Goal: Task Accomplishment & Management: Complete application form

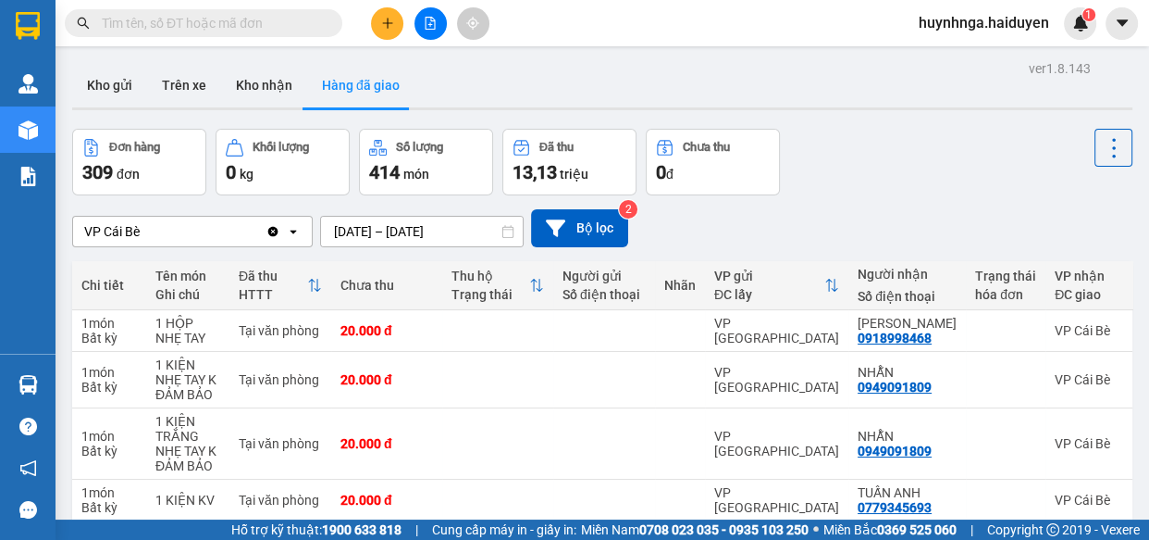
click at [304, 20] on input "text" at bounding box center [211, 23] width 218 height 20
click at [389, 22] on icon "plus" at bounding box center [387, 22] width 10 height 1
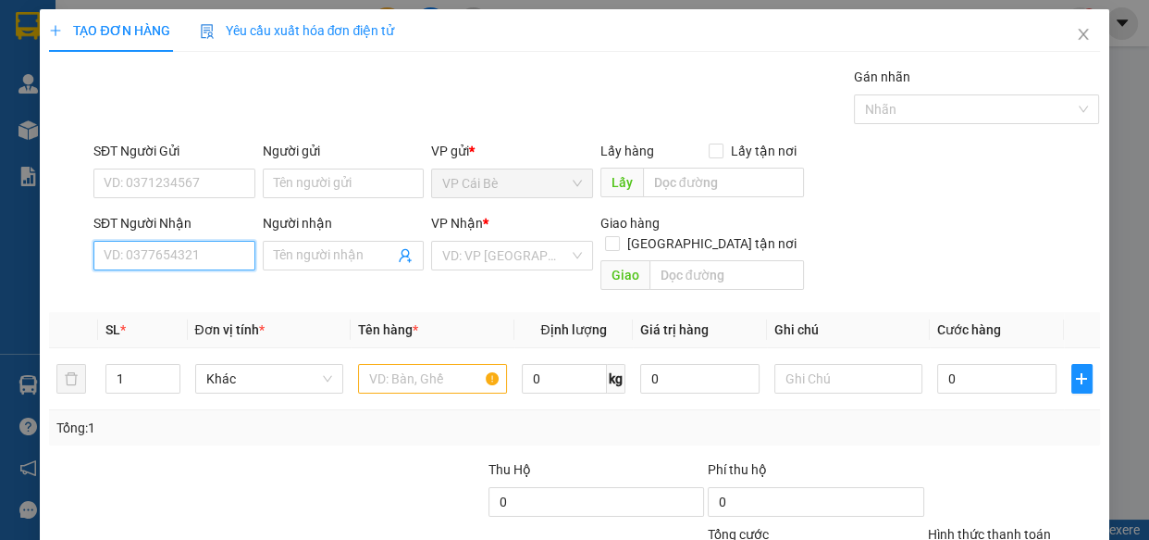
click at [180, 243] on input "SĐT Người Nhận" at bounding box center [174, 256] width 162 height 30
click at [204, 297] on div "0909444013 - QUYÊN" at bounding box center [173, 292] width 138 height 20
type input "0909444013"
type input "QUYÊN"
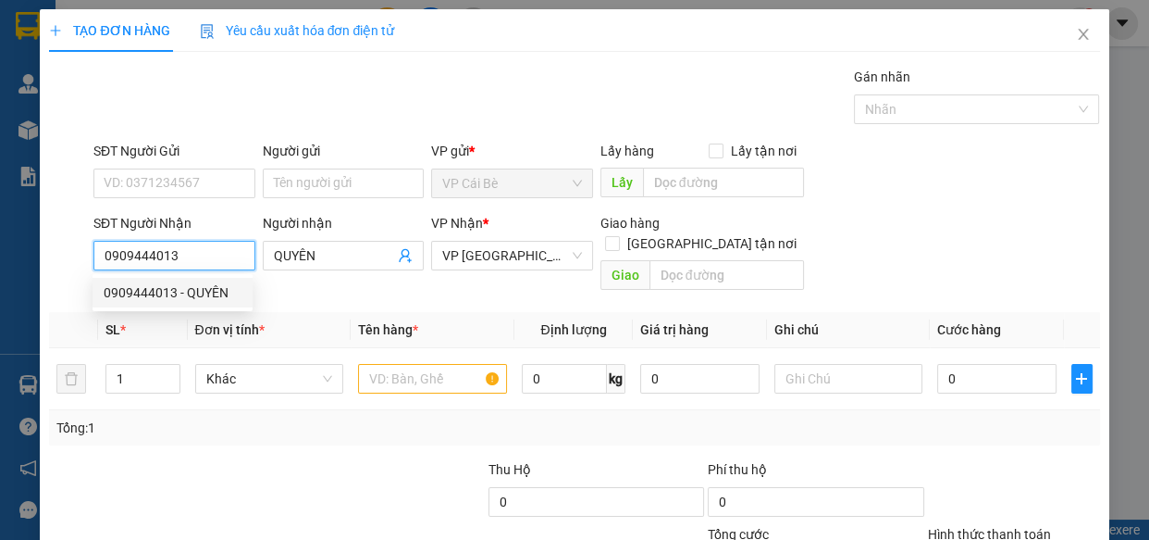
type input "70.000"
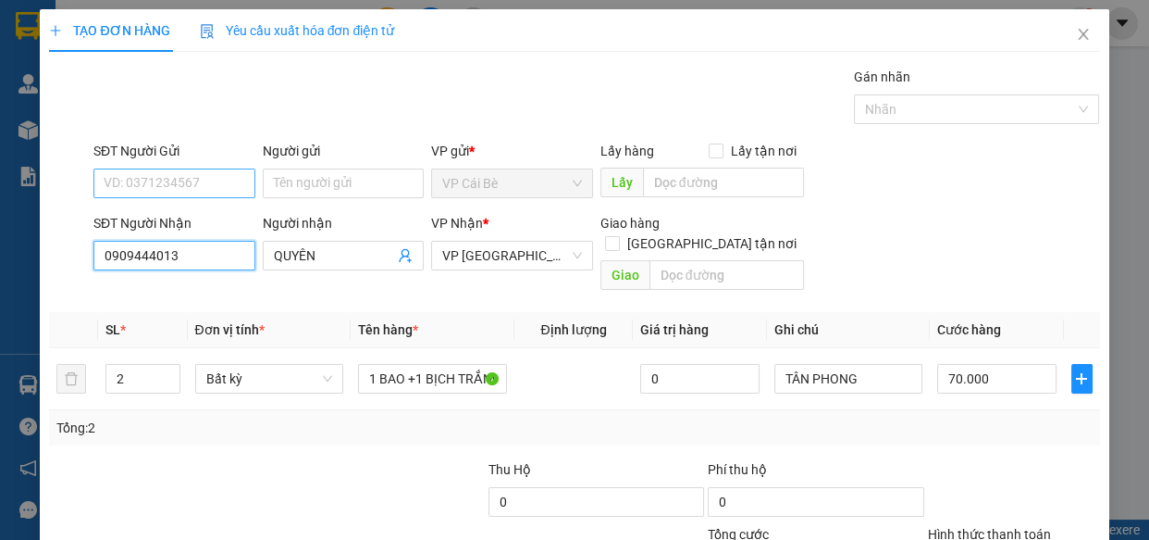
type input "0909444013"
click at [194, 173] on input "SĐT Người Gửi" at bounding box center [174, 183] width 162 height 30
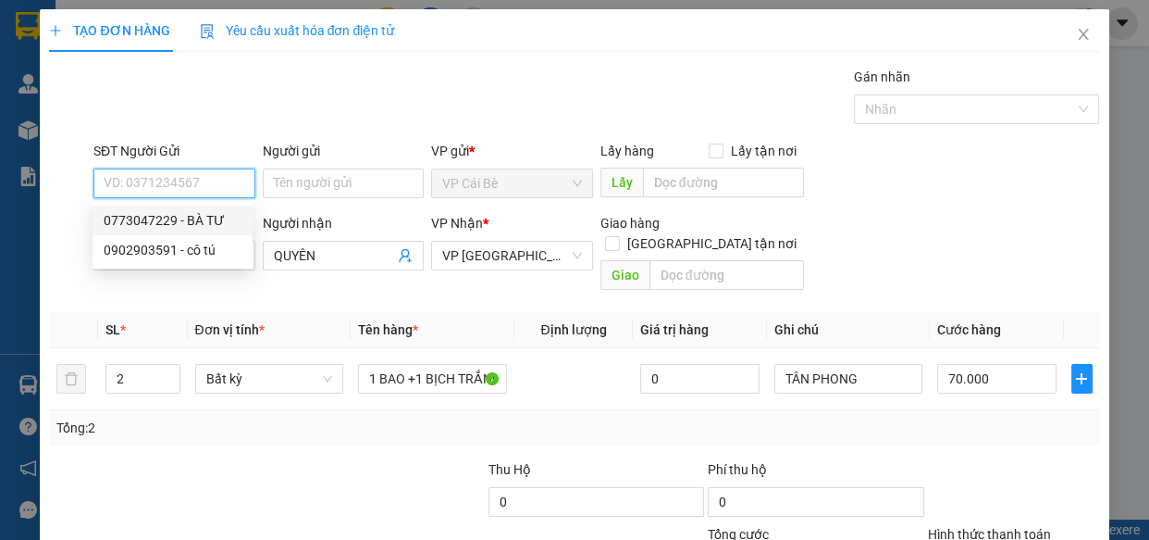
click at [219, 219] on div "0773047229 - BÀ TƯ" at bounding box center [173, 220] width 138 height 20
type input "0773047229"
type input "BÀ TƯ"
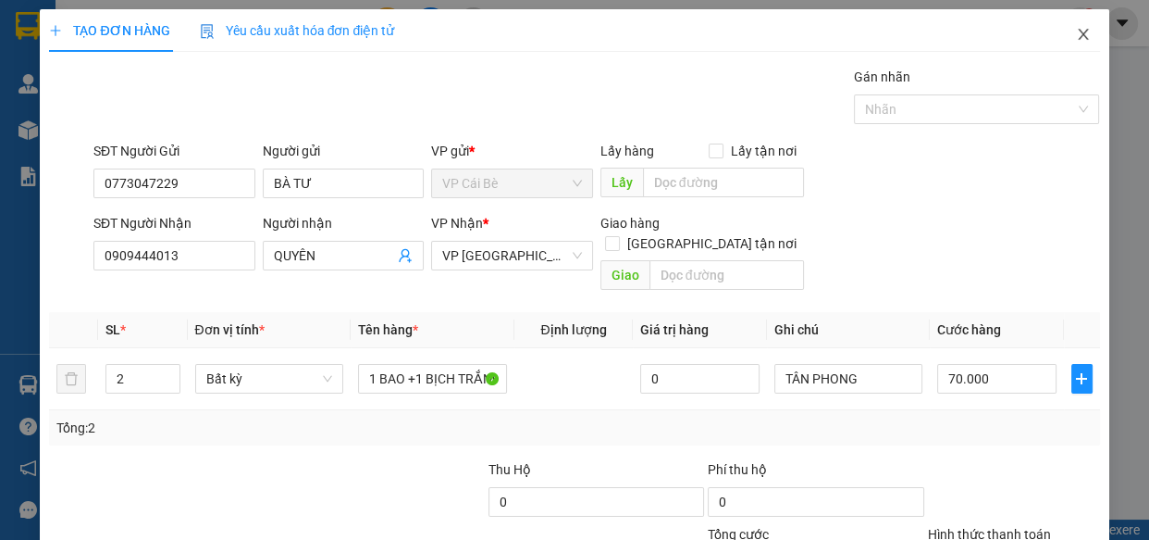
click at [1078, 37] on icon "close" at bounding box center [1083, 34] width 10 height 11
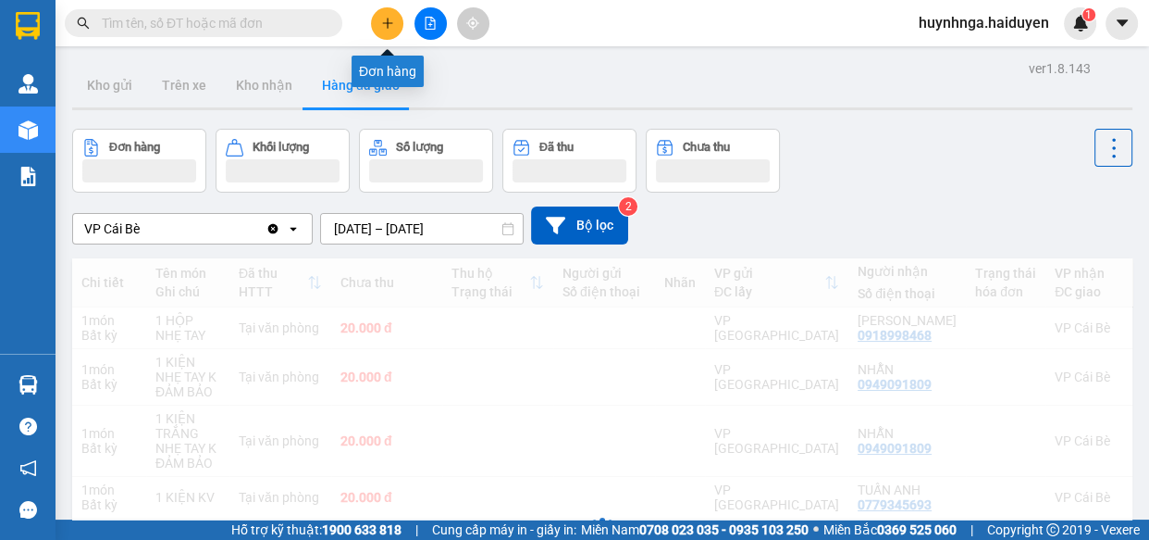
click at [385, 29] on icon "plus" at bounding box center [387, 23] width 13 height 13
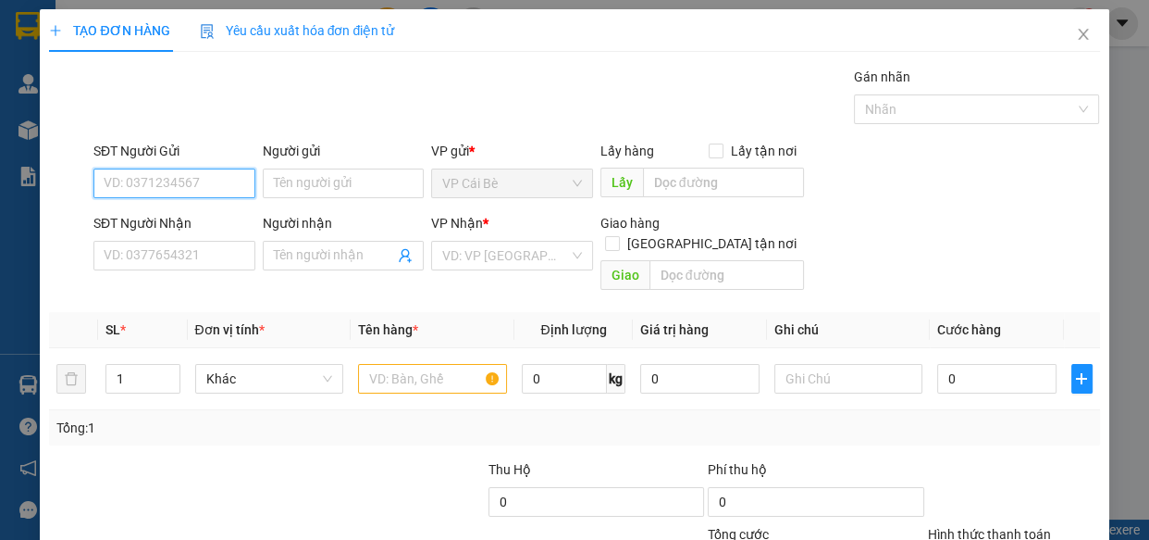
click at [212, 186] on input "SĐT Người Gửi" at bounding box center [174, 183] width 162 height 30
click at [202, 187] on input "SĐT Người Gửi" at bounding box center [174, 183] width 162 height 30
click at [180, 185] on input "SĐT Người Gửi" at bounding box center [174, 183] width 162 height 30
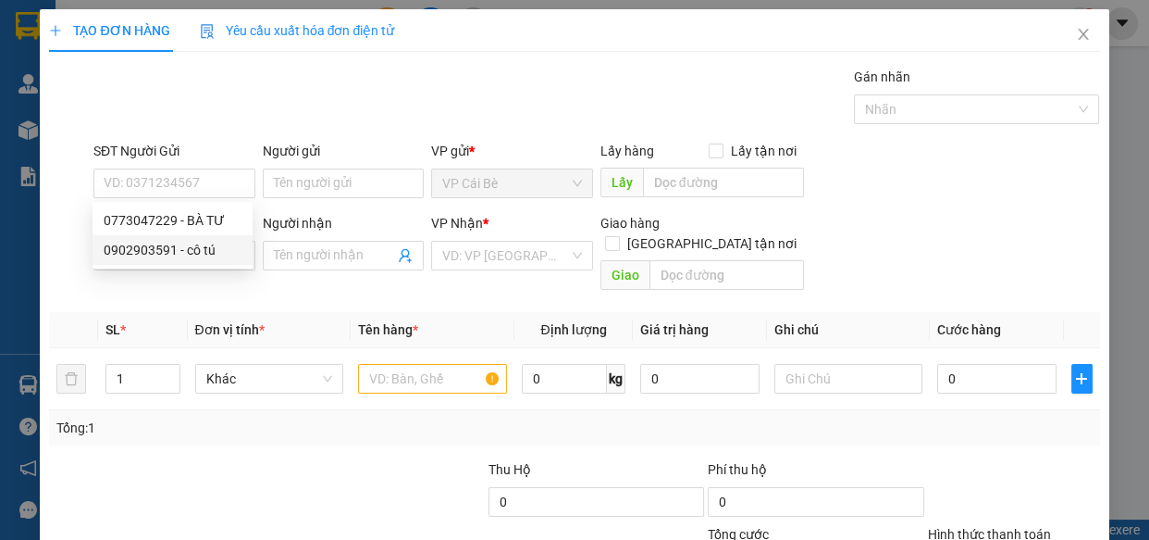
click at [55, 257] on div at bounding box center [68, 255] width 43 height 85
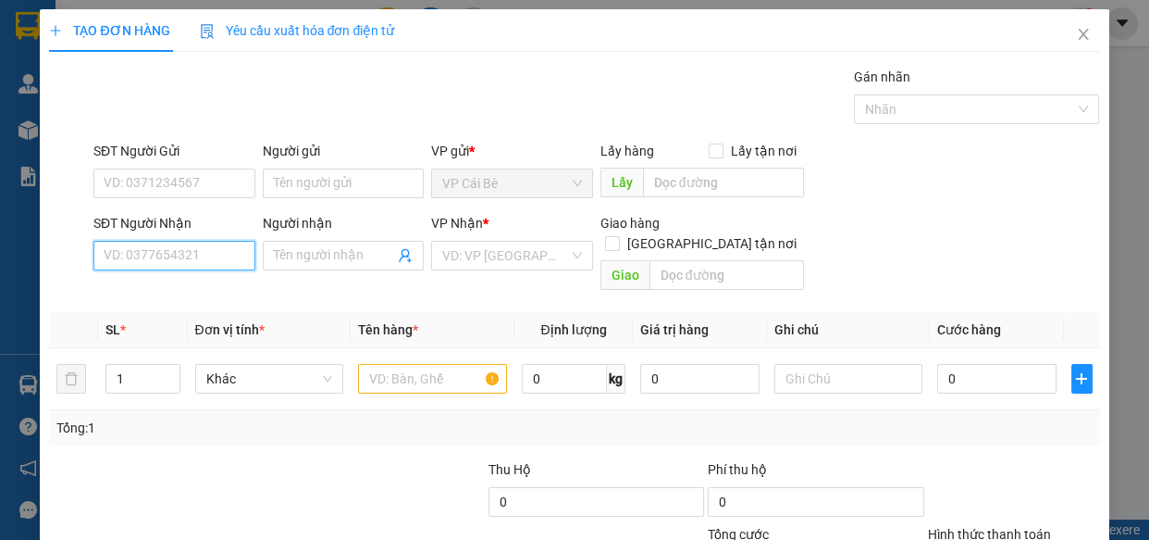
click at [184, 258] on input "SĐT Người Nhận" at bounding box center [174, 256] width 162 height 30
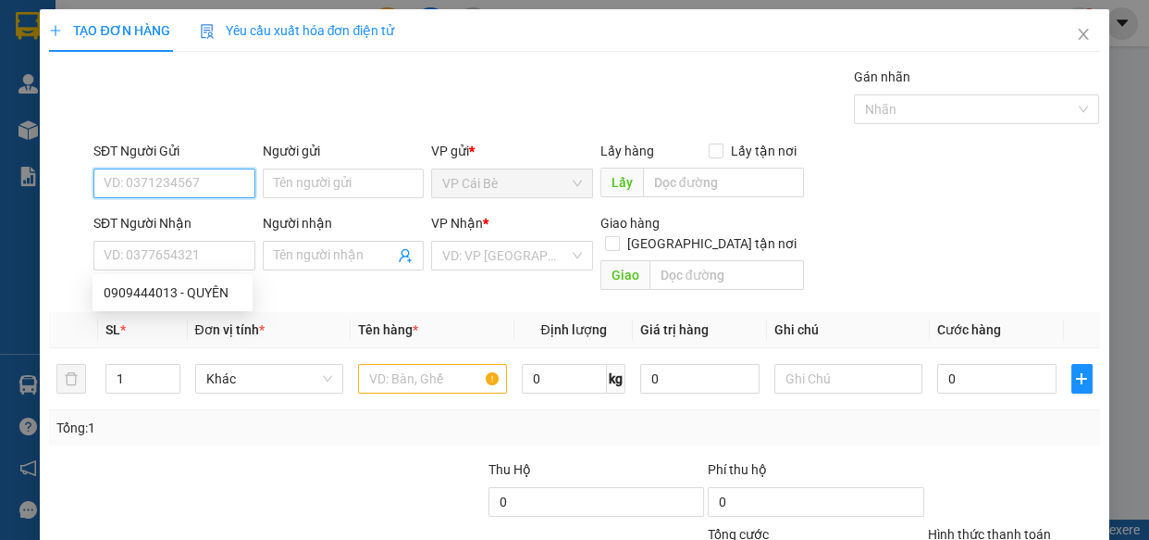
click at [187, 185] on input "SĐT Người Gửi" at bounding box center [174, 183] width 162 height 30
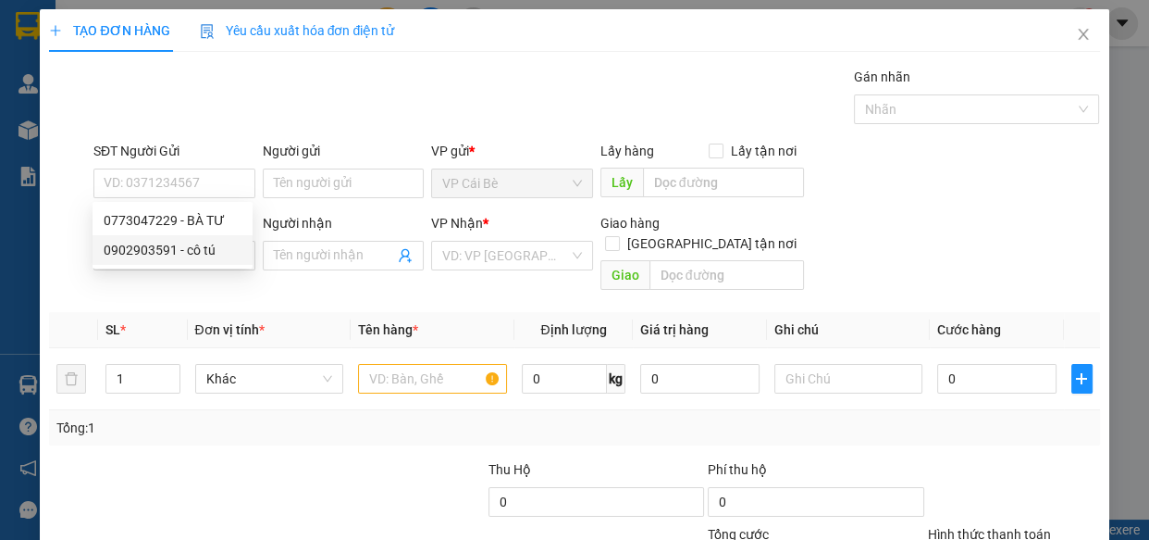
click at [70, 279] on div "Transit Pickup Surcharge Ids Transit Deliver Surcharge Ids Transit Deliver Surc…" at bounding box center [574, 368] width 1050 height 602
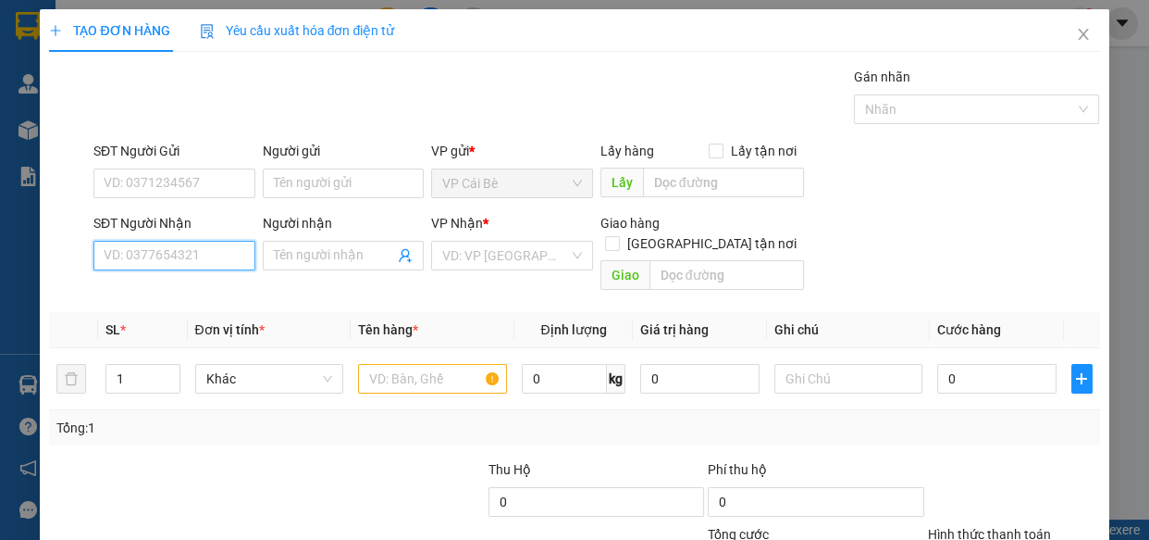
click at [215, 253] on input "SĐT Người Nhận" at bounding box center [174, 256] width 162 height 30
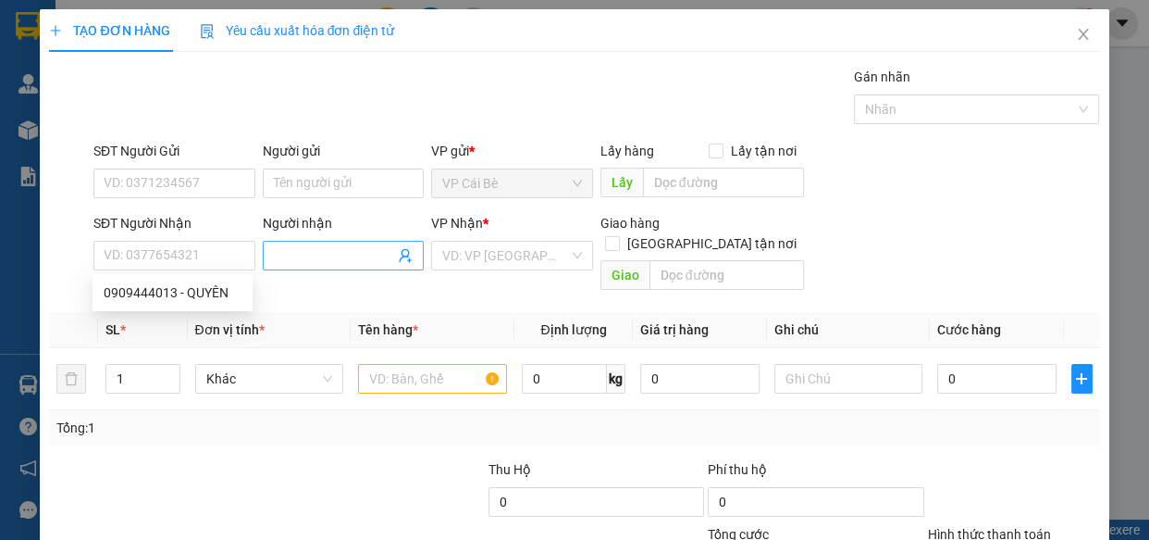
click at [297, 260] on input "Người nhận" at bounding box center [334, 255] width 121 height 20
type input "h"
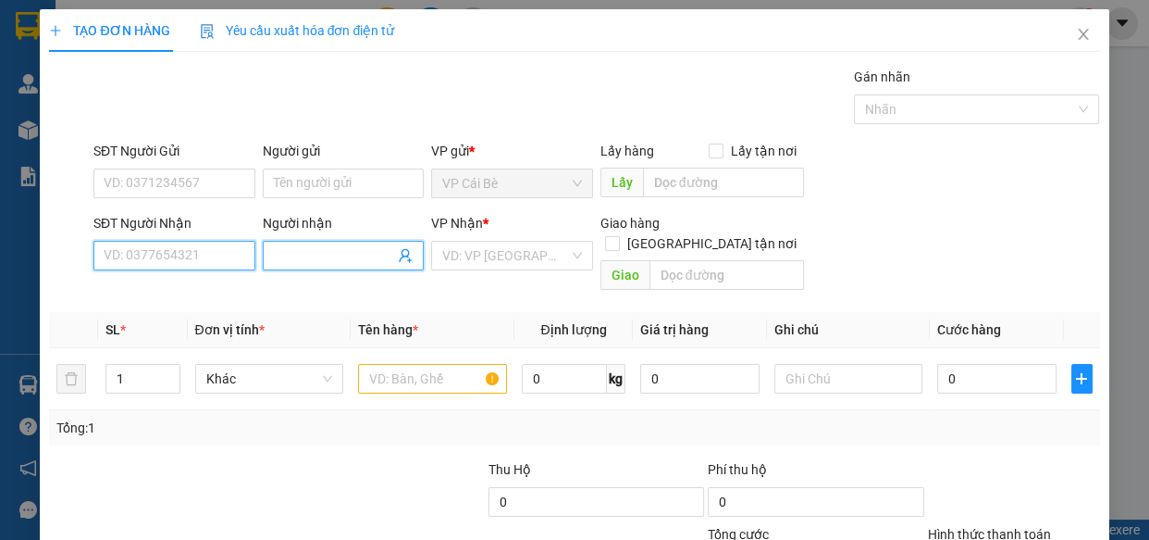
click at [171, 258] on input "SĐT Người Nhận" at bounding box center [174, 256] width 162 height 30
type input "0984081885"
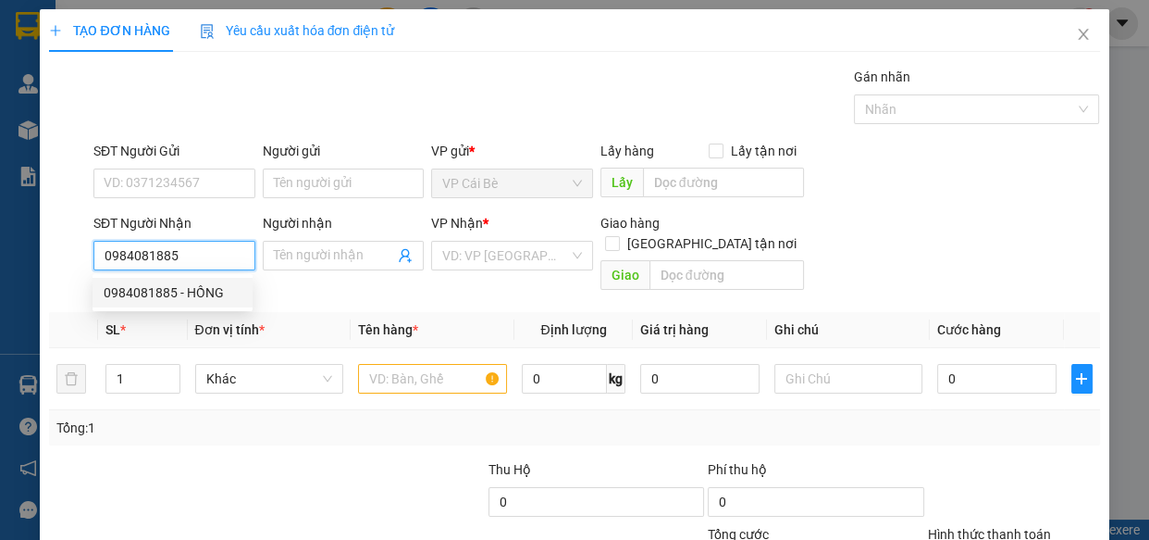
click at [200, 294] on div "0984081885 - HỒNG" at bounding box center [173, 292] width 138 height 20
type input "HỒNG"
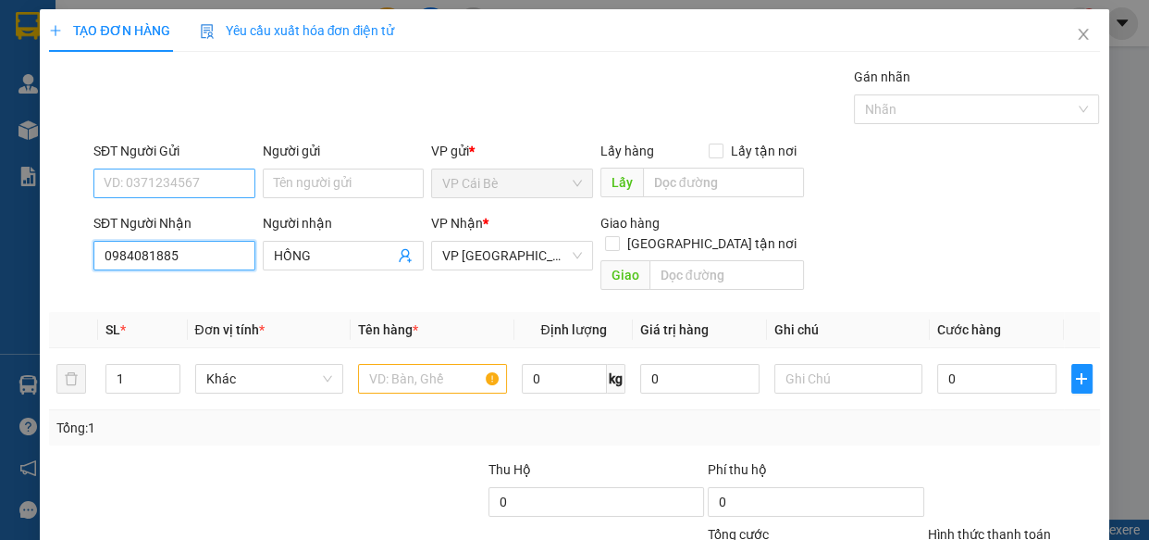
type input "0984081885"
click at [208, 185] on input "SĐT Người Gửi" at bounding box center [174, 183] width 162 height 30
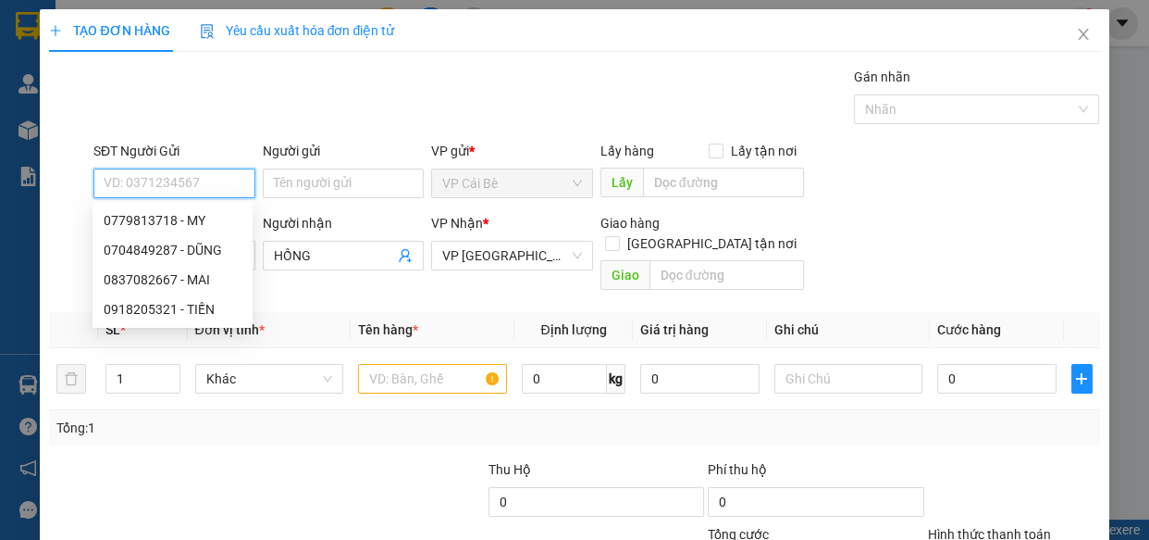
type input "30.000"
click at [215, 214] on div "0779813718 - MY" at bounding box center [173, 220] width 138 height 20
type input "0779813718"
type input "MY"
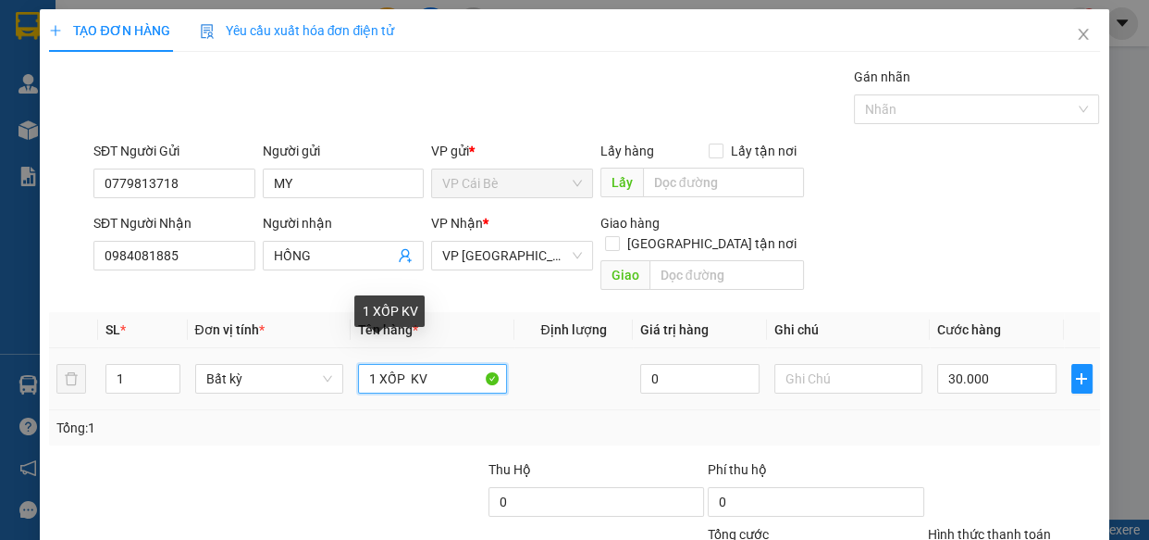
click at [439, 364] on input "1 XỐP KV" at bounding box center [432, 379] width 149 height 30
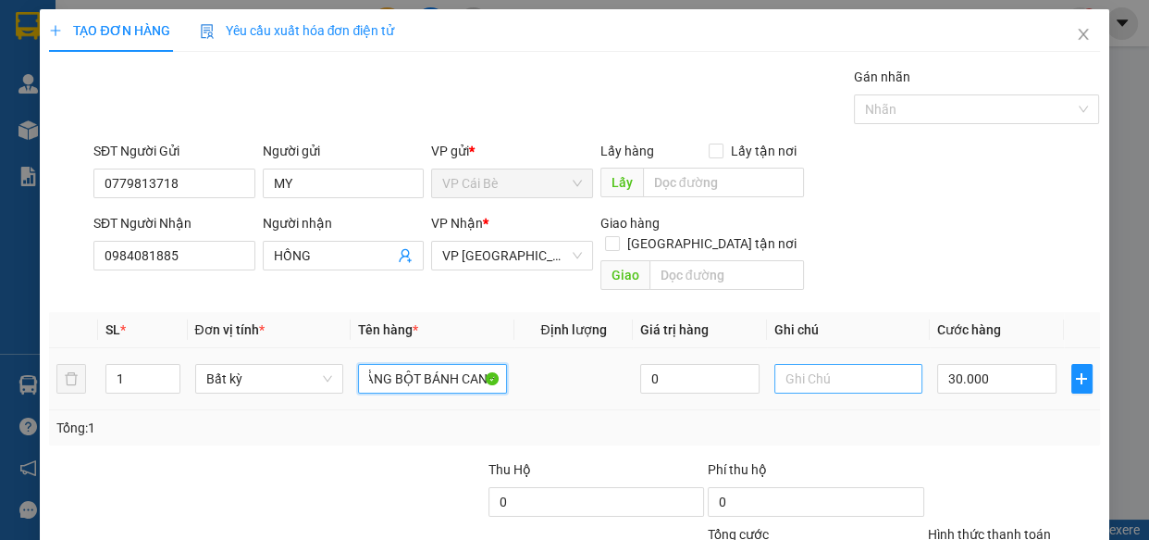
type input "1 BỊCH TRẮNG BỘT BÁNH CANH"
click at [779, 364] on input "text" at bounding box center [849, 379] width 149 height 30
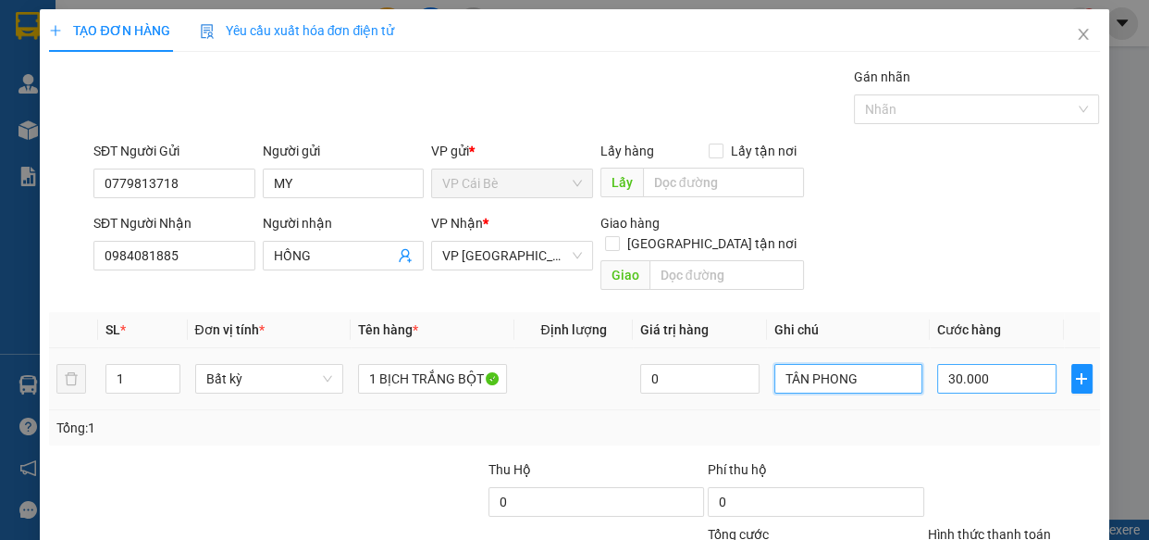
type input "TÂN PHONG"
click at [991, 364] on input "30.000" at bounding box center [996, 379] width 119 height 30
type input "0"
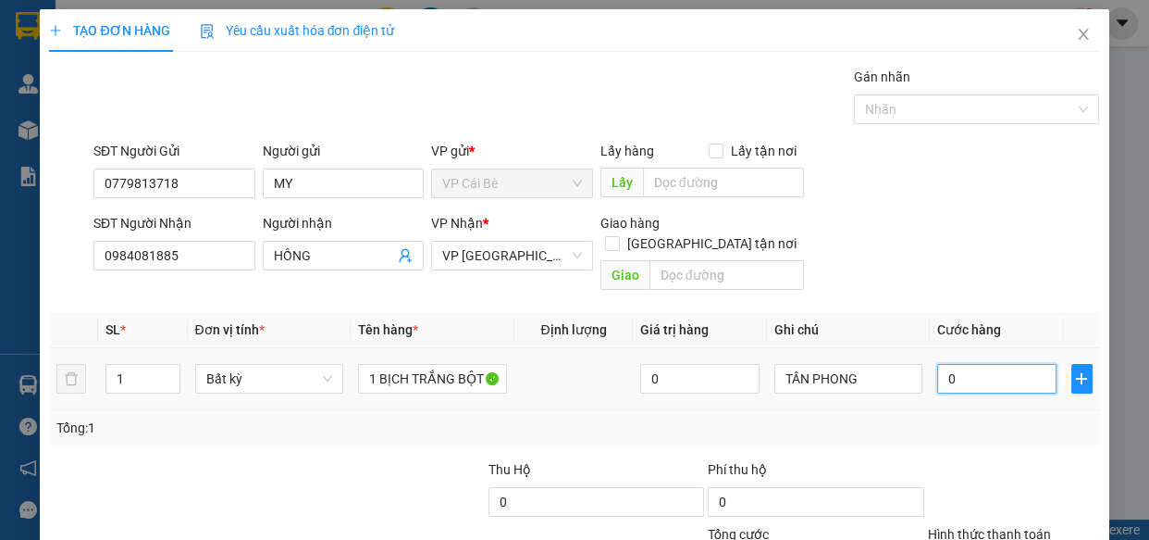
type input "3"
type input "03"
type input "30"
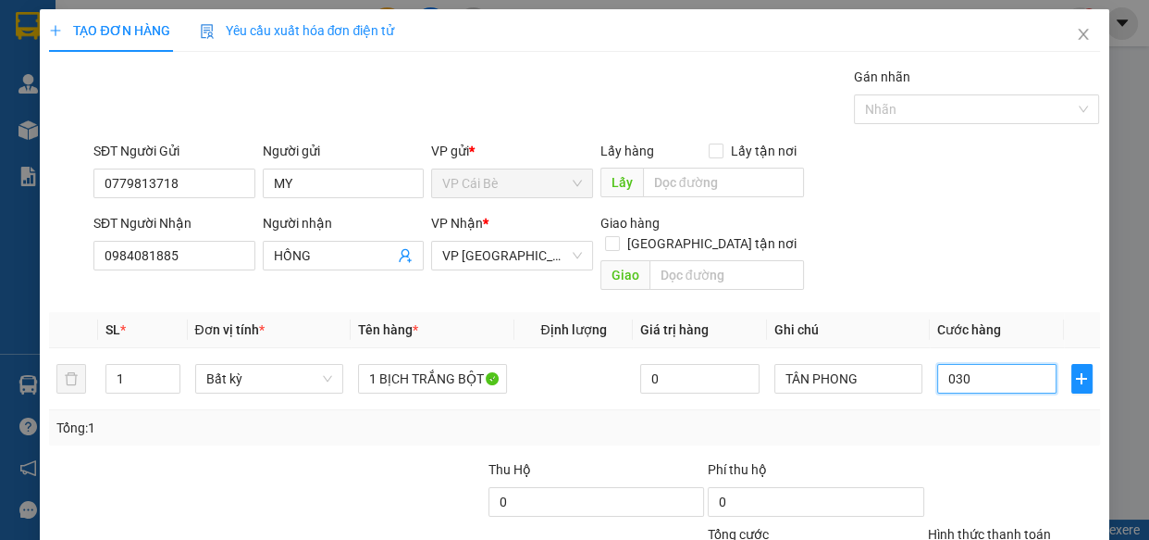
type input "030"
type input "30.000"
click at [997, 410] on div "Tổng: 1" at bounding box center [574, 427] width 1050 height 35
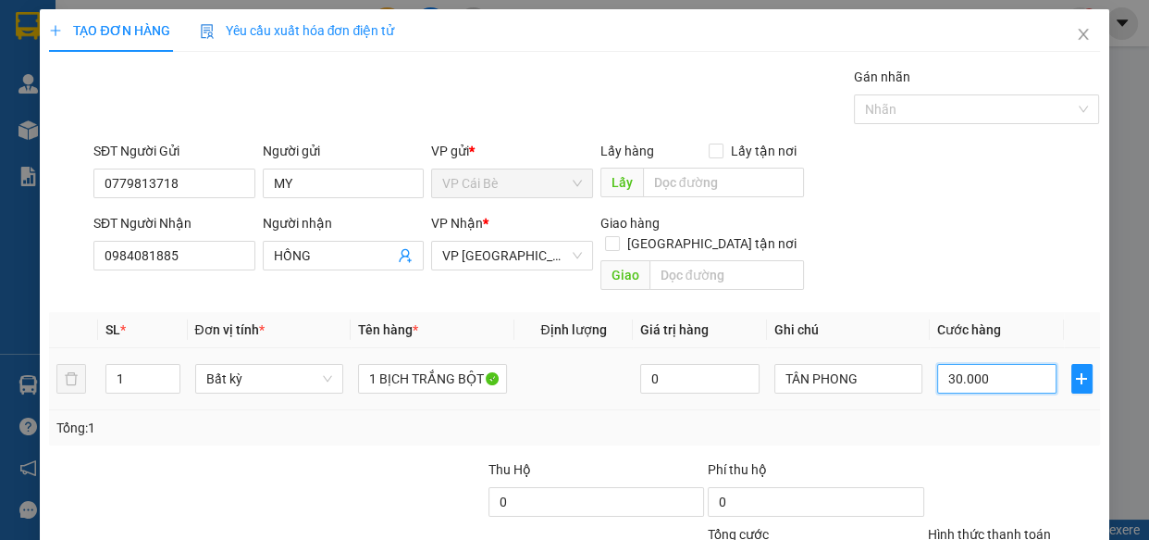
click at [984, 364] on input "30.000" at bounding box center [996, 379] width 119 height 30
type input "0"
type input "2"
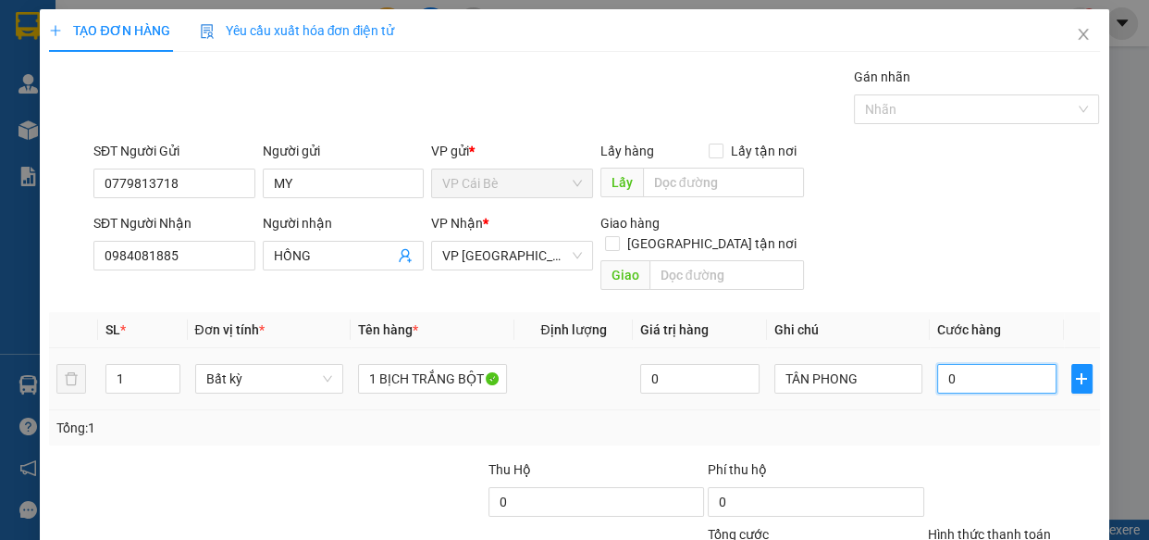
type input "2"
type input "02"
type input "20"
type input "020"
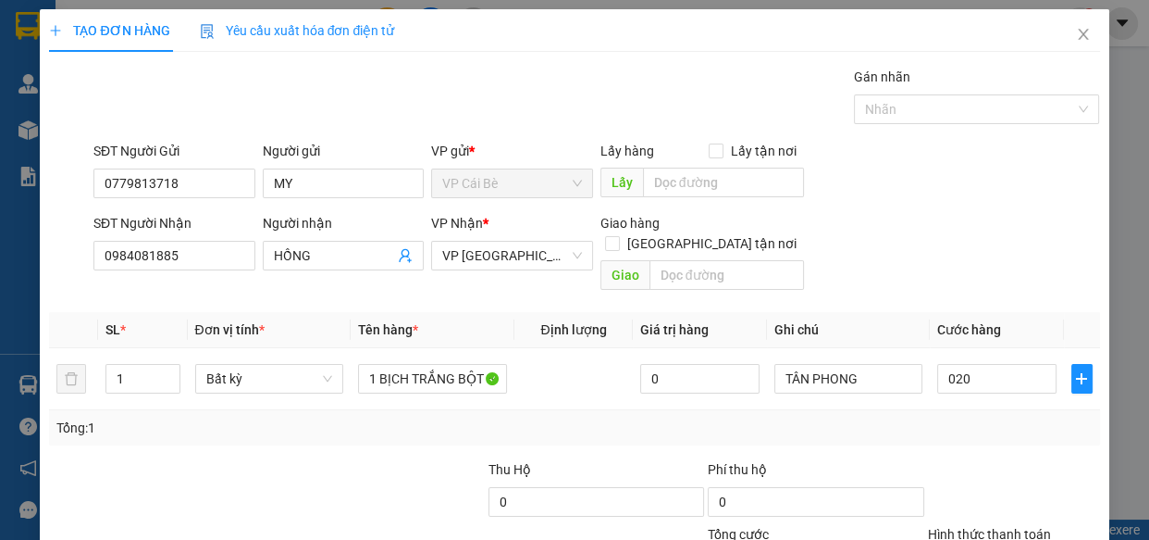
type input "20.000"
click at [1009, 425] on div "Transit Pickup Surcharge Ids Transit Deliver Surcharge Ids Transit Deliver Surc…" at bounding box center [574, 368] width 1050 height 602
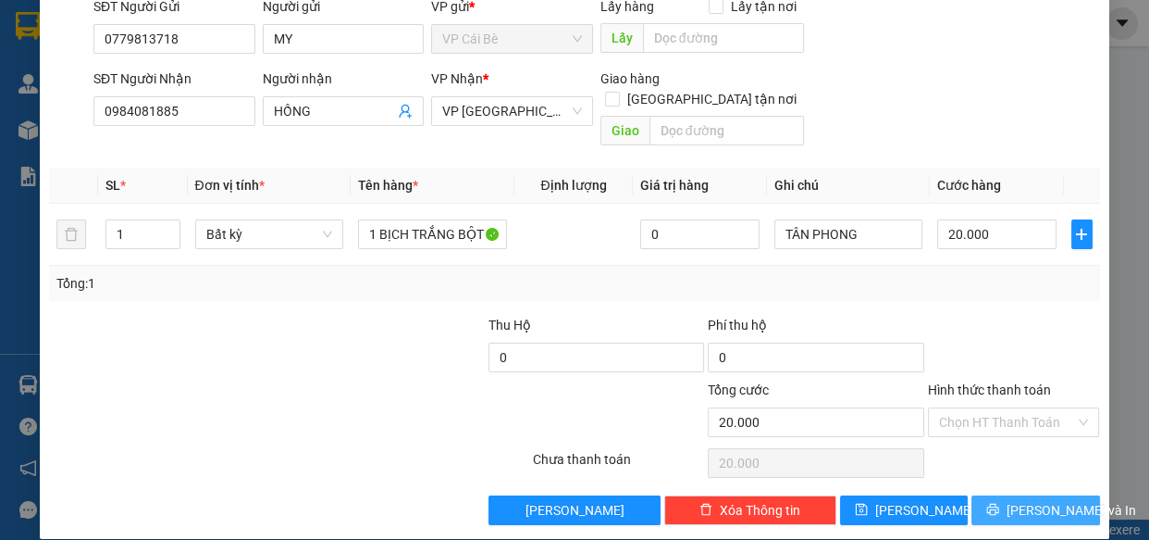
click at [1024, 500] on span "Lưu và In" at bounding box center [1072, 510] width 130 height 20
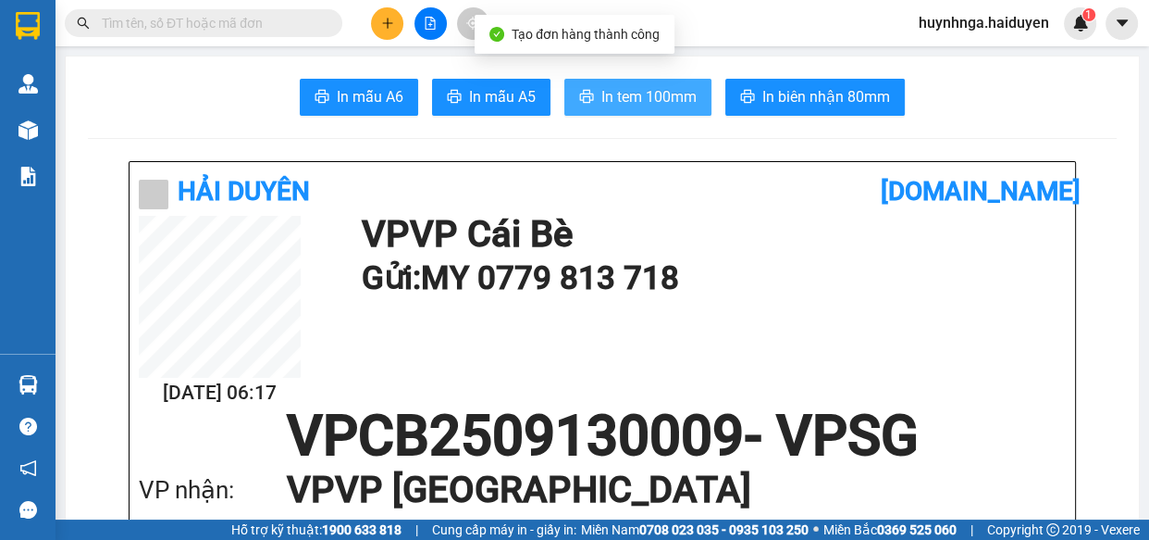
click at [680, 97] on span "In tem 100mm" at bounding box center [649, 96] width 95 height 23
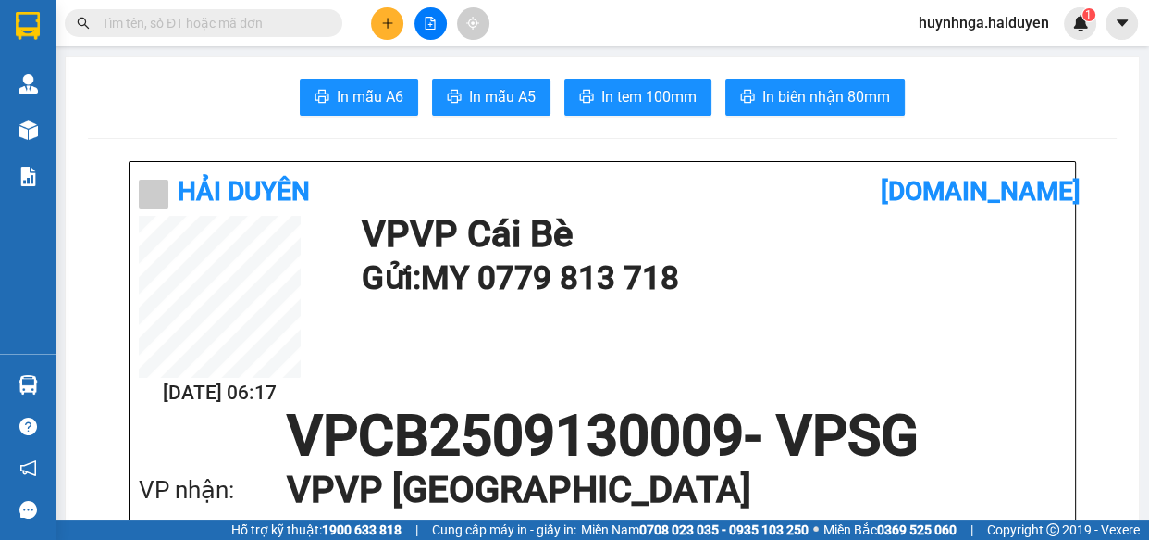
click at [389, 19] on icon "plus" at bounding box center [387, 23] width 13 height 13
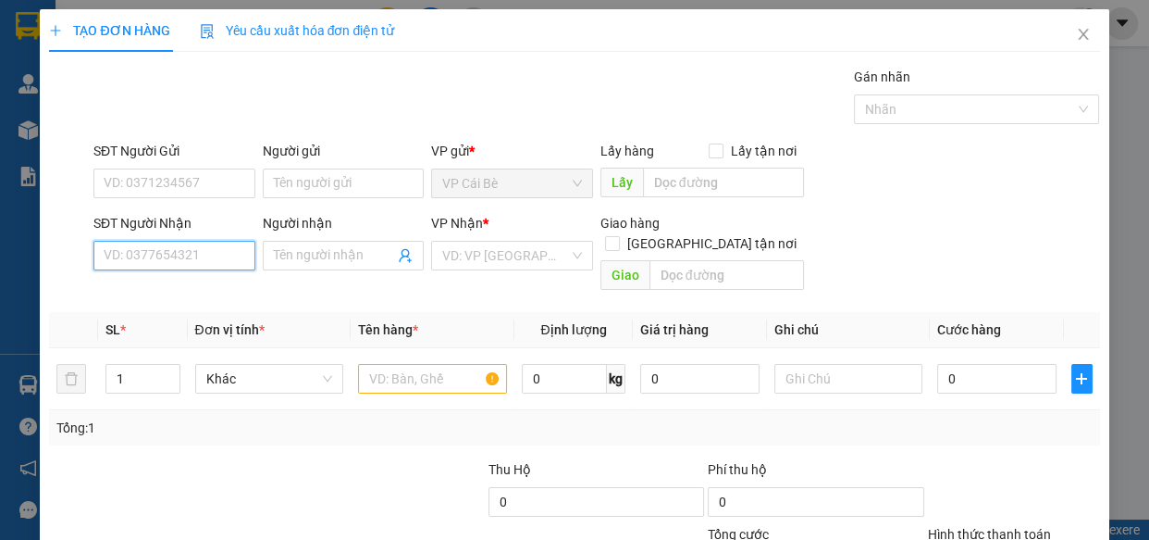
click at [224, 254] on input "SĐT Người Nhận" at bounding box center [174, 256] width 162 height 30
click at [229, 287] on div "0909444013 - QUYÊN" at bounding box center [173, 292] width 138 height 20
type input "0909444013"
type input "QUYÊN"
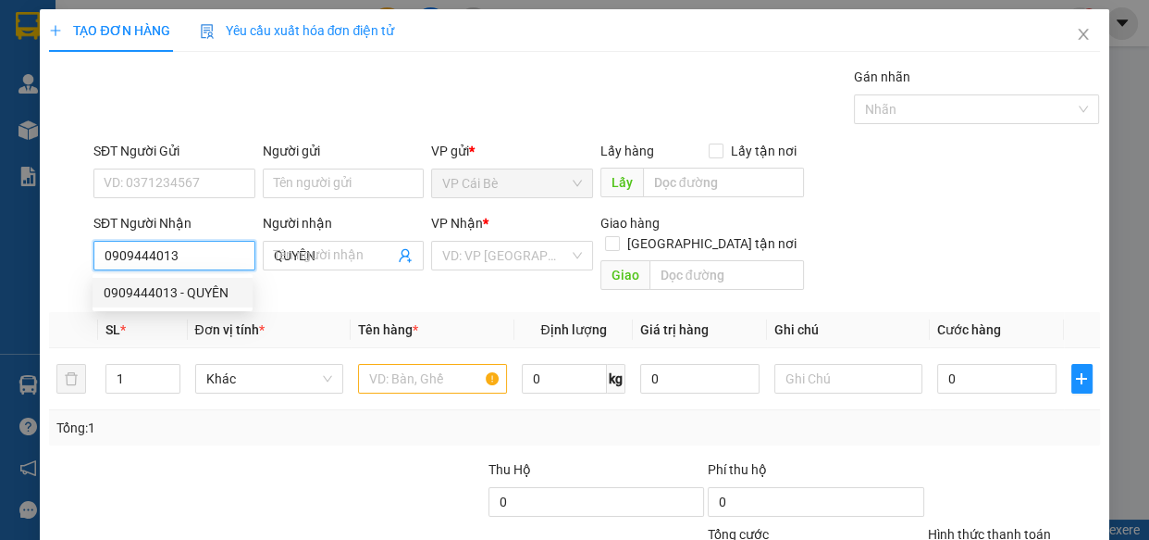
type input "70.000"
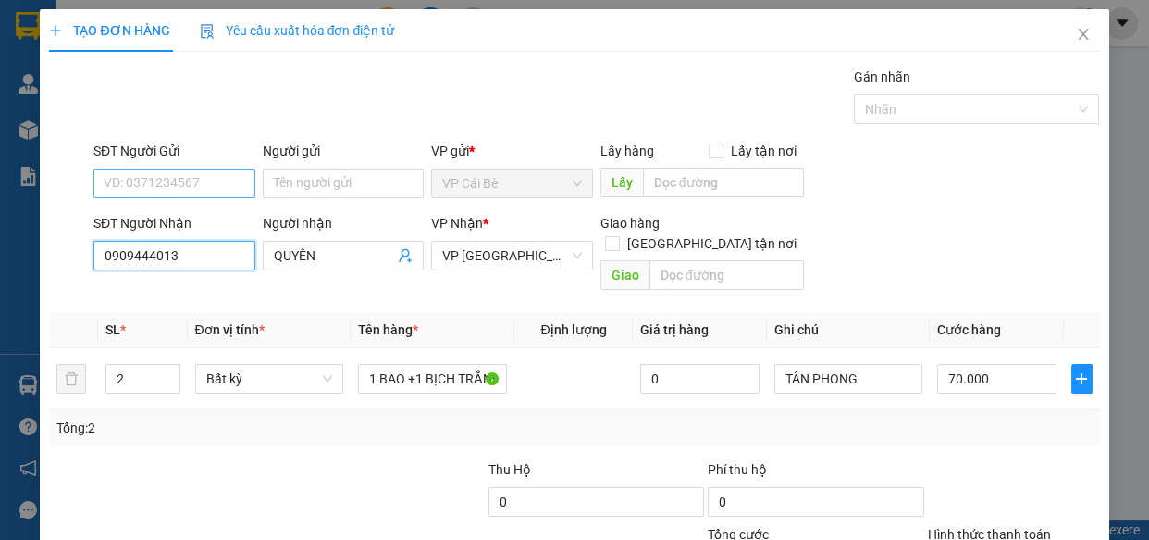
type input "0909444013"
click at [203, 185] on input "SĐT Người Gửi" at bounding box center [174, 183] width 162 height 30
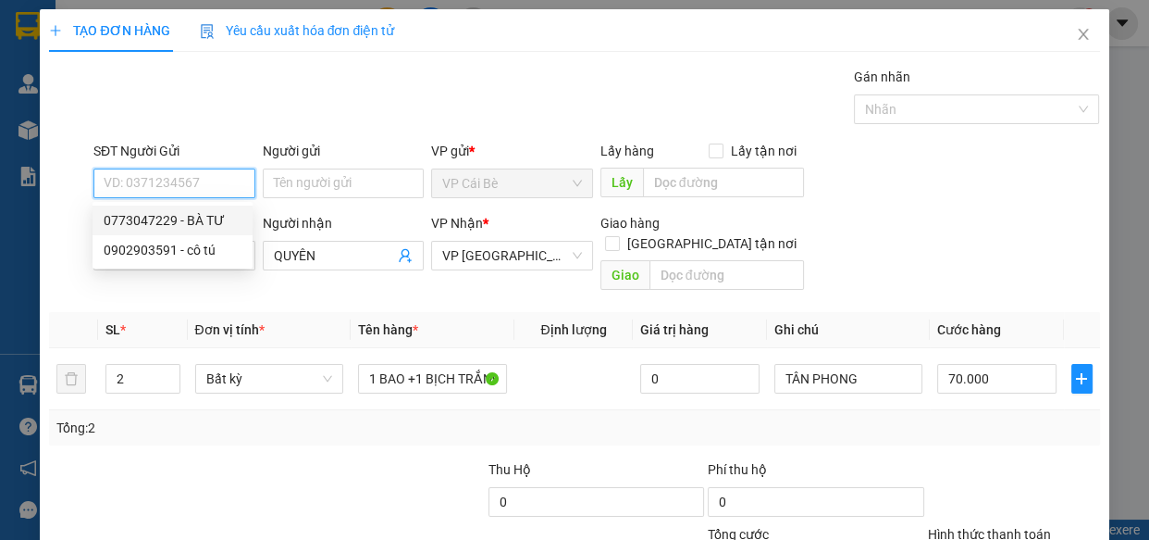
click at [215, 216] on div "0773047229 - BÀ TƯ" at bounding box center [173, 220] width 138 height 20
type input "0773047229"
type input "BÀ TƯ"
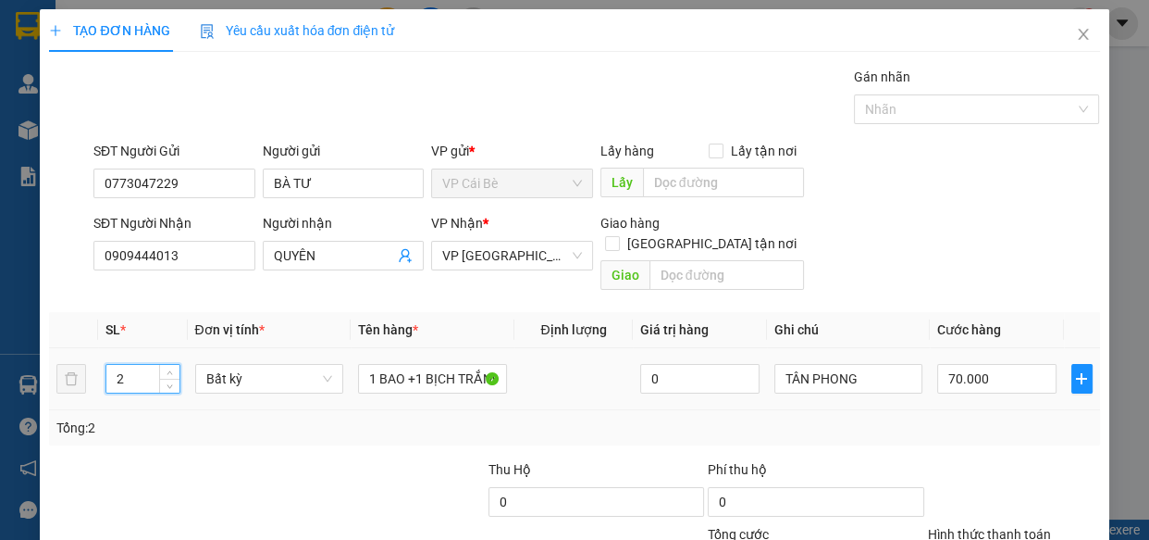
click at [131, 365] on input "2" at bounding box center [142, 379] width 72 height 28
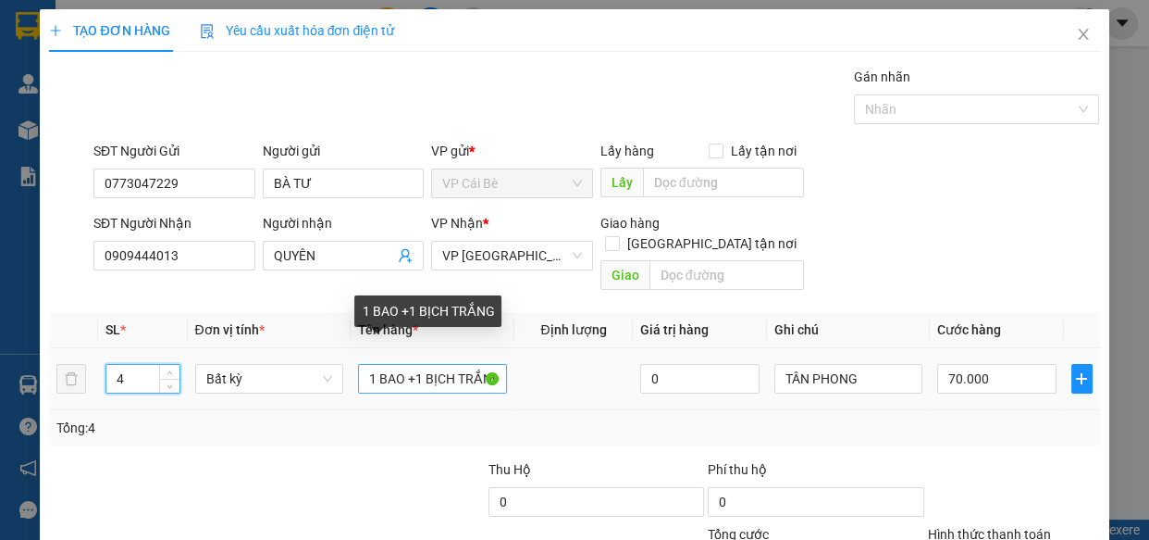
type input "4"
click at [419, 364] on input "1 BAO +1 BỊCH TRẮNG" at bounding box center [432, 379] width 149 height 30
type input "0"
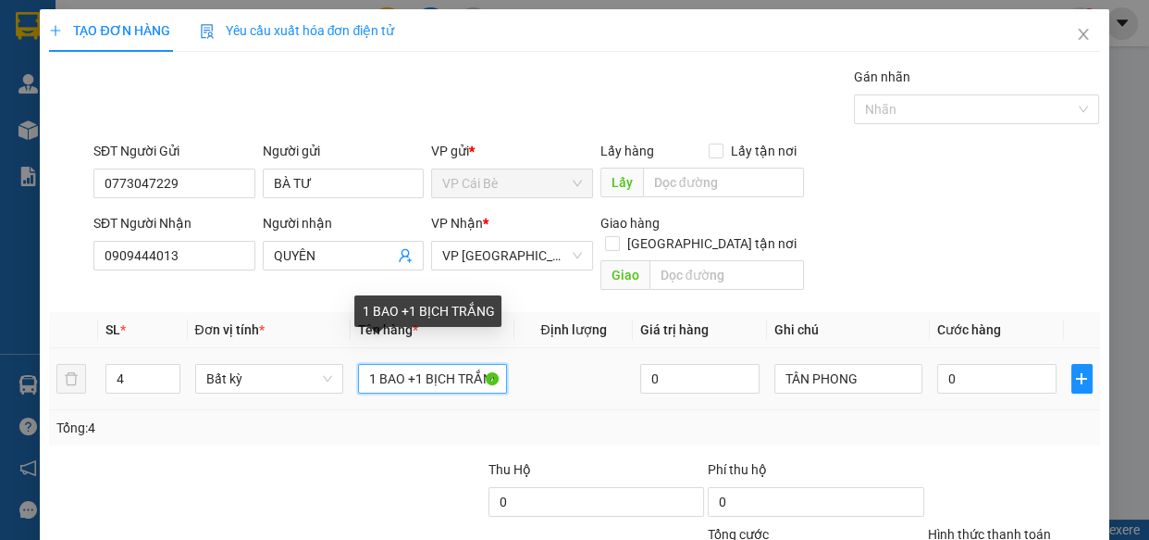
scroll to position [0, 7]
drag, startPoint x: 409, startPoint y: 358, endPoint x: 559, endPoint y: 345, distance: 150.5
click at [559, 348] on tr "4 Bất kỳ 1 BAO +1 BỊCH TRẮNG 0 TÂN PHONG 0" at bounding box center [574, 379] width 1050 height 62
drag, startPoint x: 360, startPoint y: 358, endPoint x: 386, endPoint y: 358, distance: 25.9
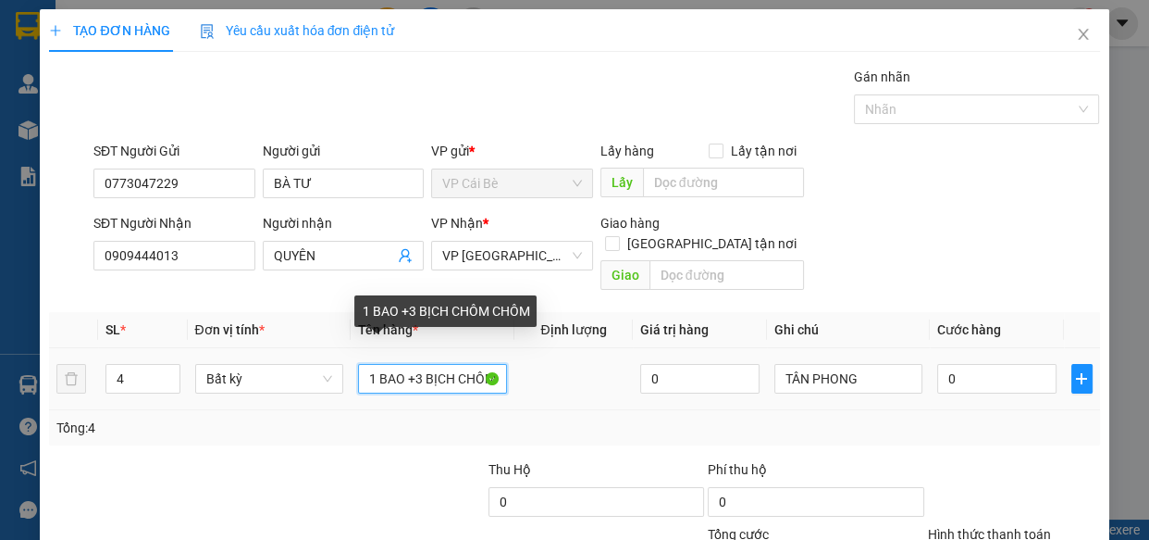
click at [375, 364] on input "1 BAO +3 BỊCH CHÔM CHÔM" at bounding box center [432, 379] width 149 height 30
click at [405, 364] on input "1 BAO +3 BỊCH CHÔM CHÔM" at bounding box center [432, 379] width 149 height 30
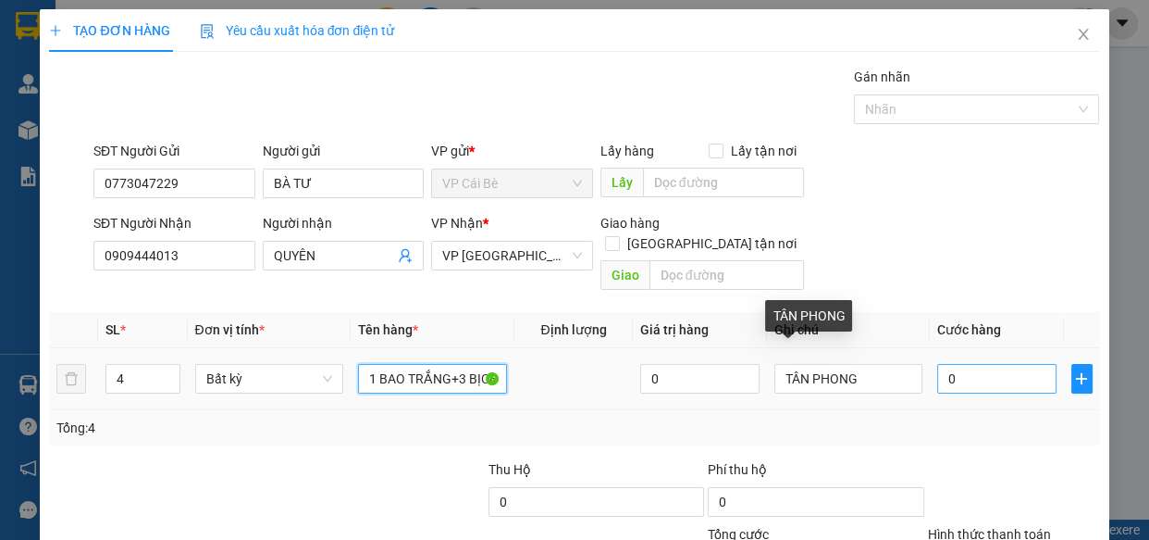
type input "1 BAO TRẮNG+3 BỊCH CHÔM CHÔM"
click at [975, 364] on input "0" at bounding box center [996, 379] width 119 height 30
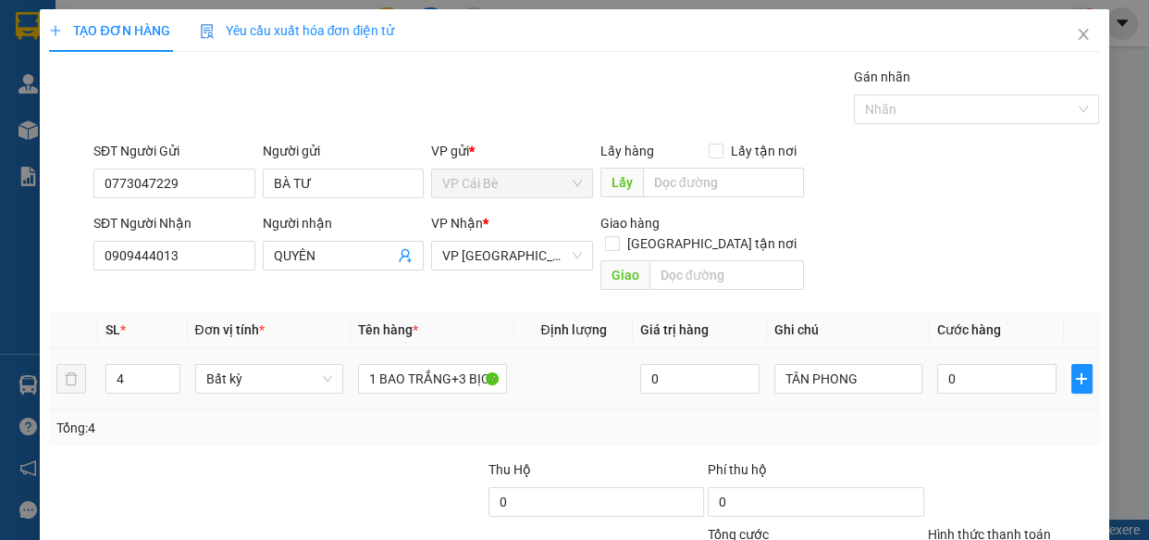
drag, startPoint x: 617, startPoint y: 378, endPoint x: 629, endPoint y: 370, distance: 14.1
click at [616, 378] on td at bounding box center [574, 379] width 118 height 62
click at [1011, 364] on input "0" at bounding box center [996, 379] width 119 height 30
type input "0"
type input "1"
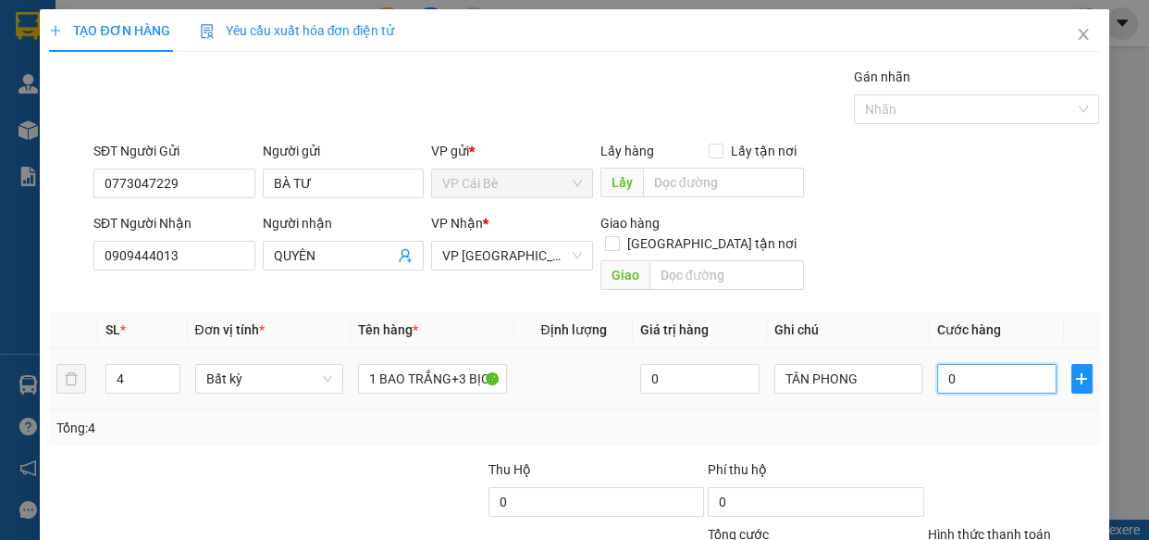
type input "1"
type input "01"
type input "10"
type input "010"
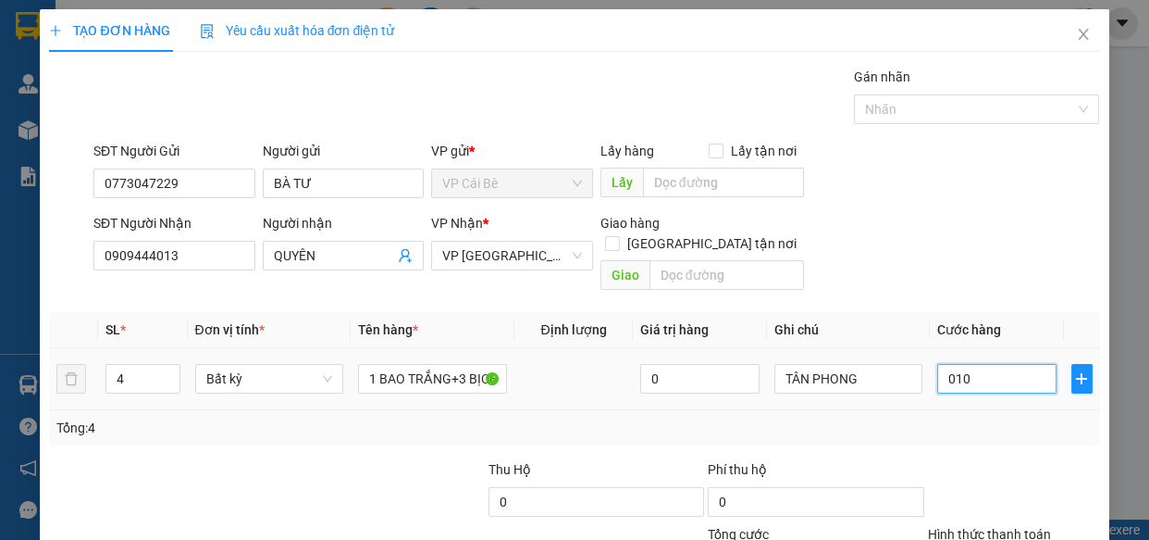
type input "100"
type input "0.100"
type input "100.000"
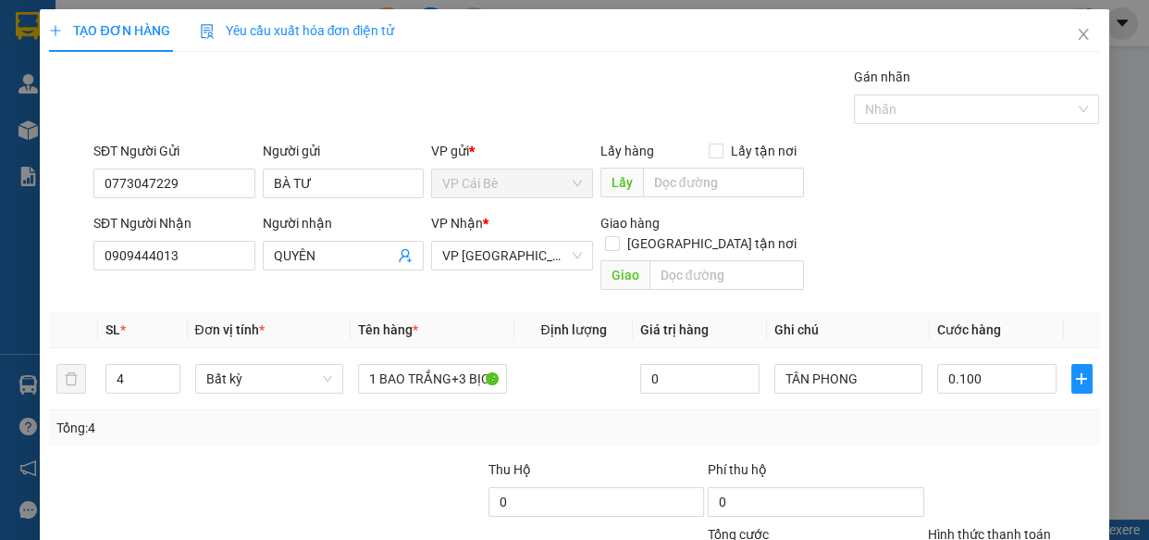
type input "100.000"
click at [1011, 417] on div "Tổng: 4" at bounding box center [574, 427] width 1036 height 20
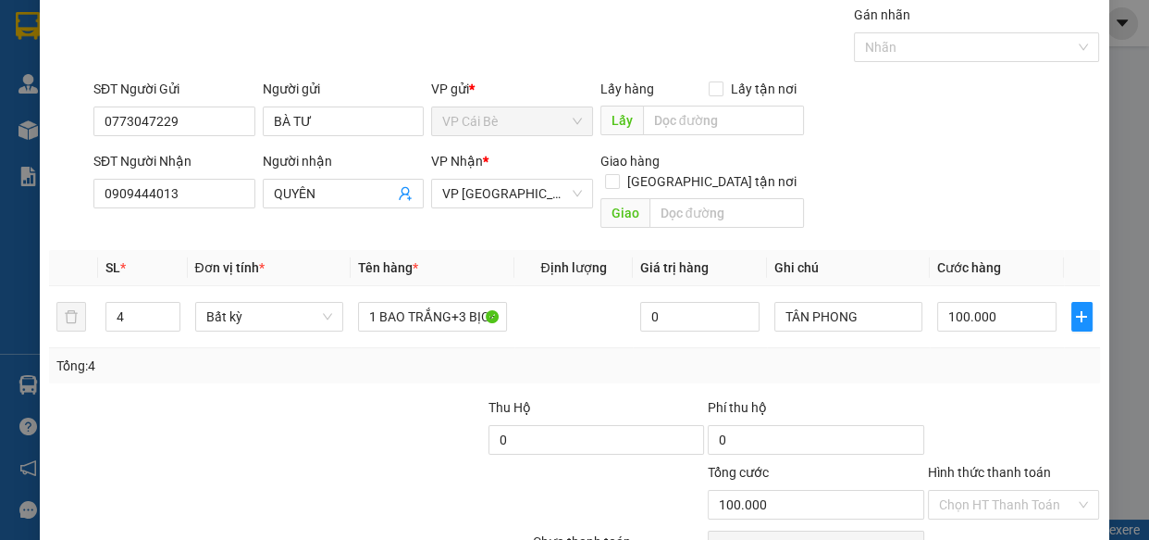
scroll to position [144, 0]
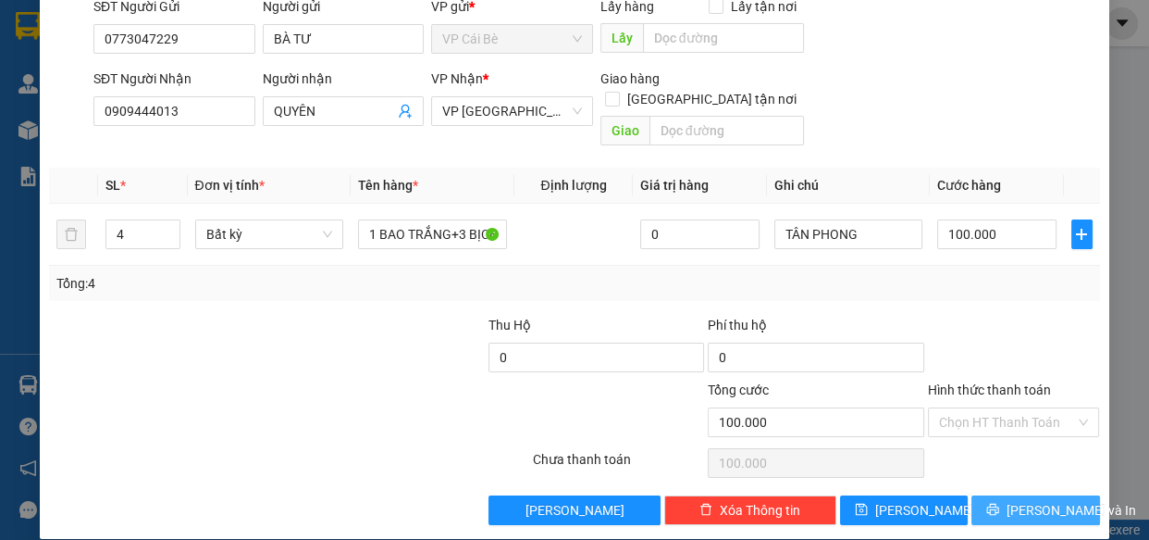
click at [1028, 500] on span "Lưu và In" at bounding box center [1072, 510] width 130 height 20
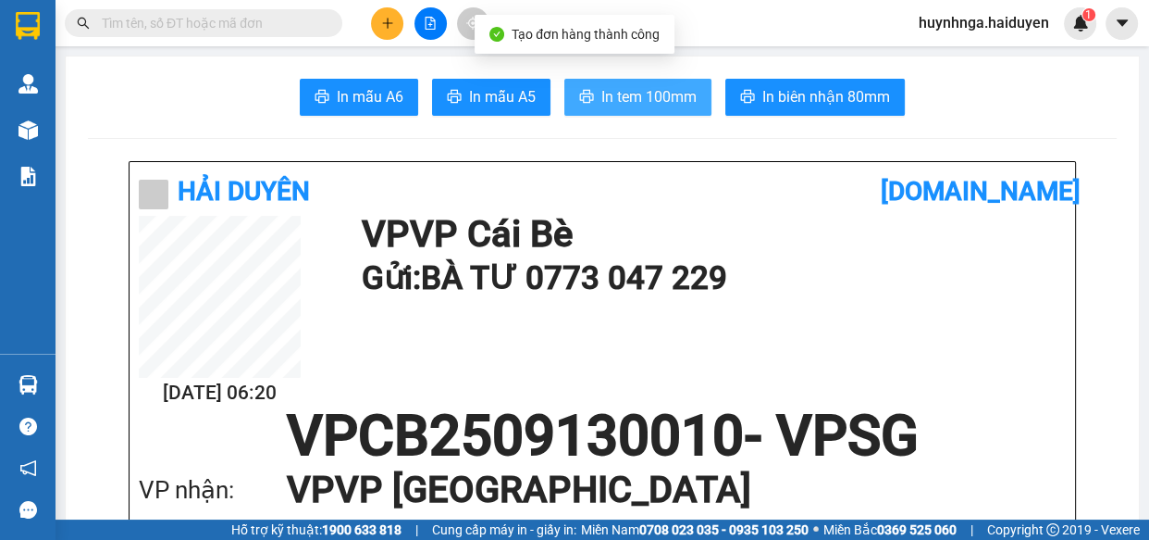
click at [653, 100] on span "In tem 100mm" at bounding box center [649, 96] width 95 height 23
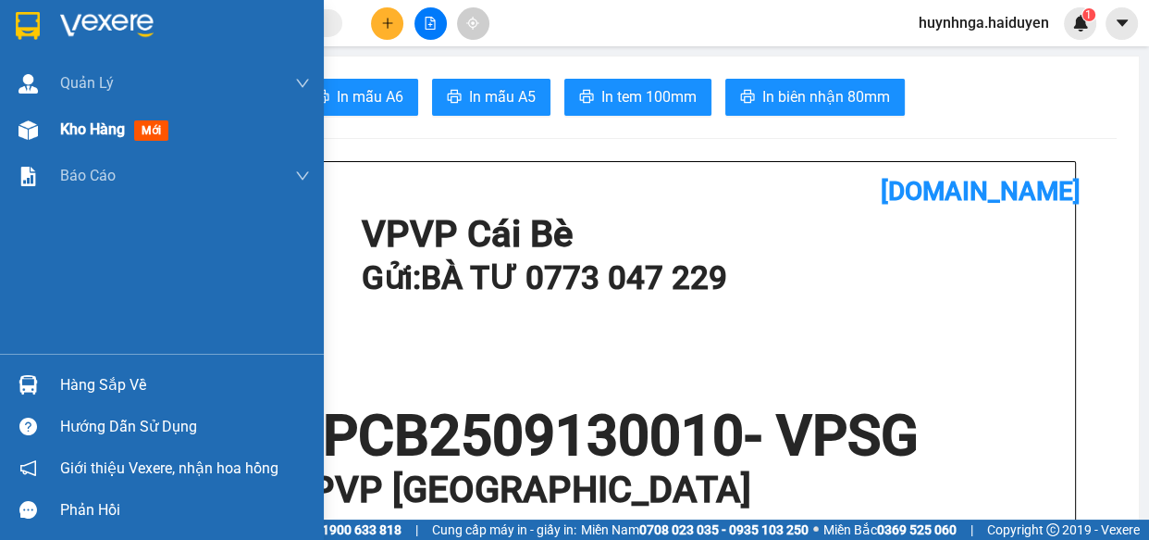
click at [89, 136] on span "Kho hàng" at bounding box center [92, 129] width 65 height 18
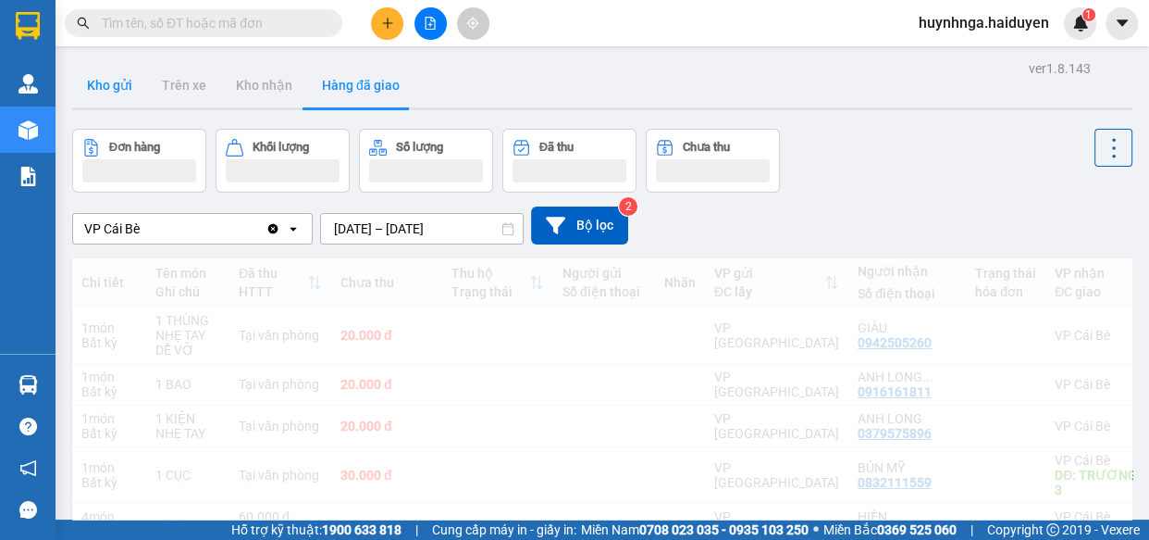
click at [93, 78] on button "Kho gửi" at bounding box center [109, 85] width 75 height 44
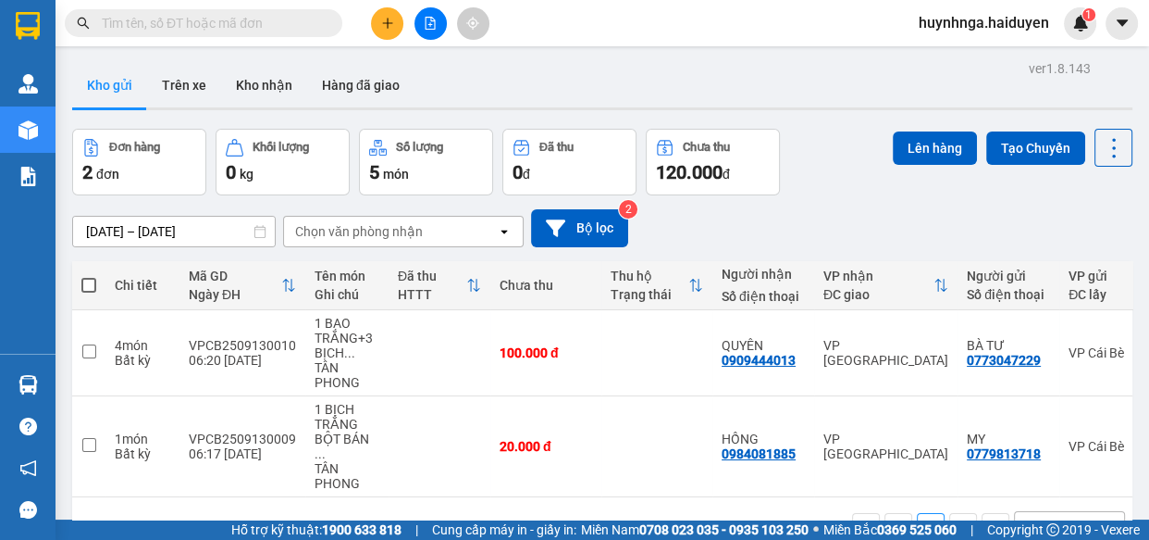
click at [200, 27] on input "text" at bounding box center [211, 23] width 218 height 20
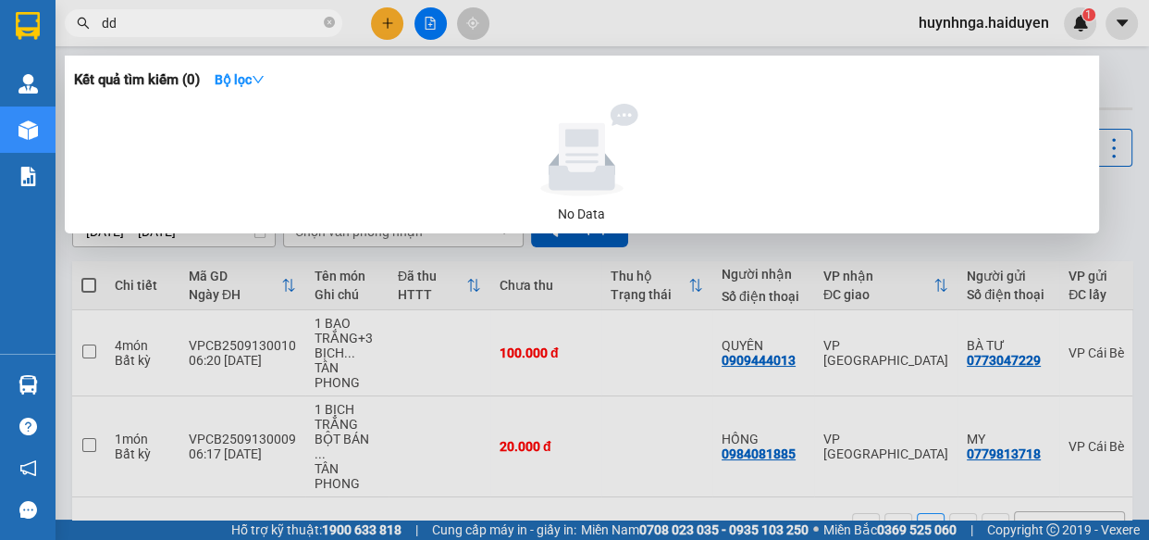
type input "d"
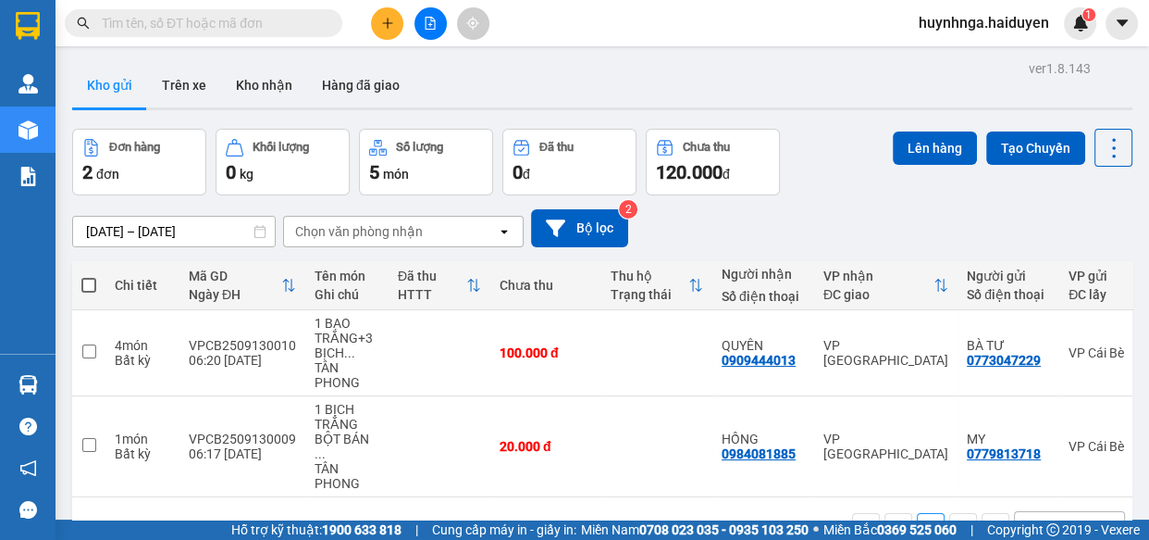
click at [150, 32] on input "text" at bounding box center [211, 23] width 218 height 20
type input "d"
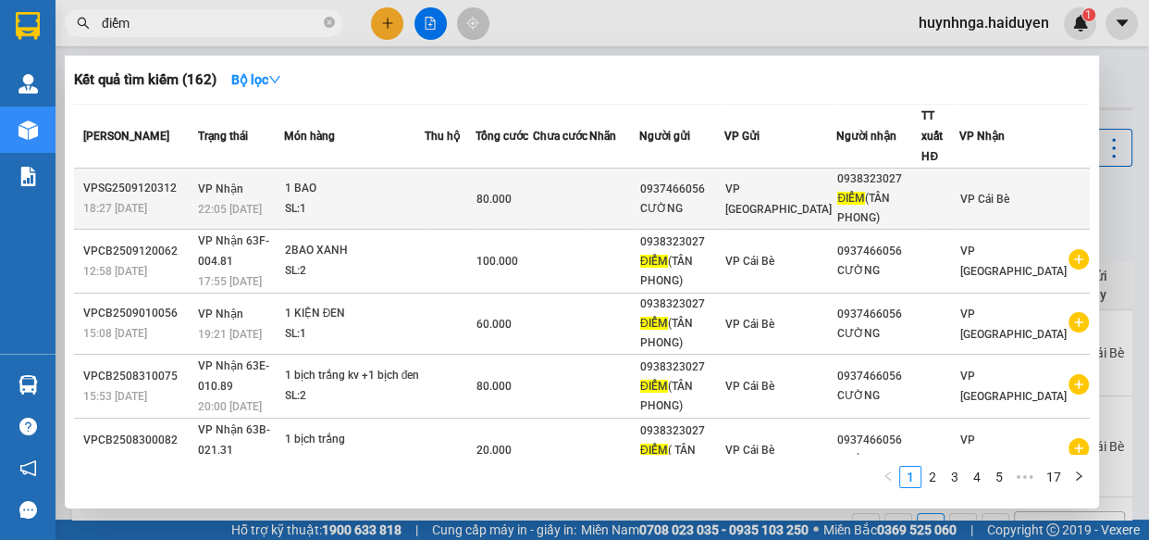
type input "điểm"
click at [415, 199] on div "SL: 1" at bounding box center [354, 209] width 139 height 20
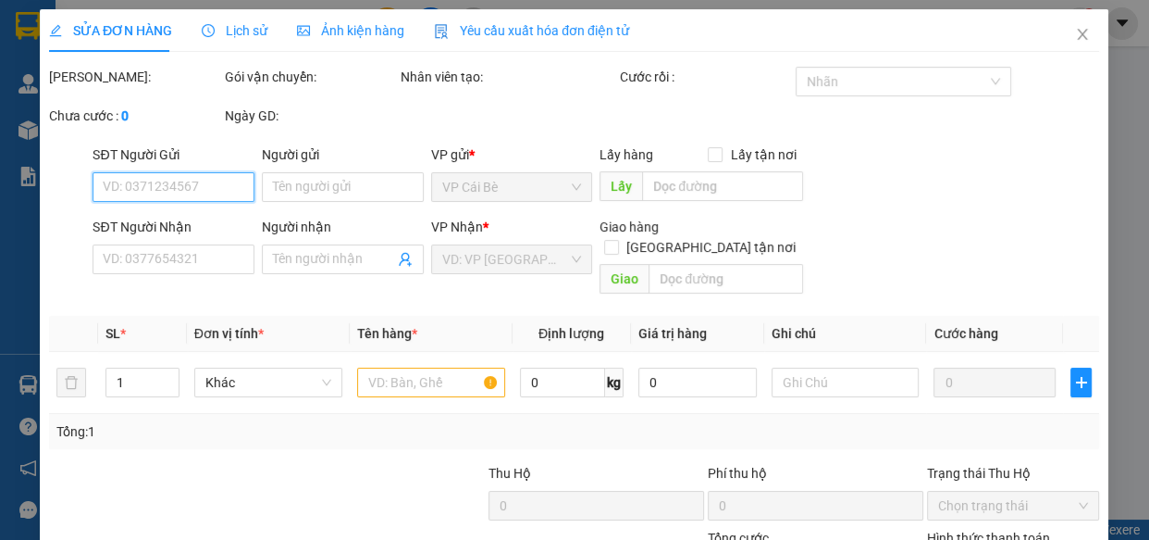
type input "0937466056"
type input "CƯỜNG"
type input "0938323027"
type input "ĐIỂM(TÂN PHONG)"
type input "80.000"
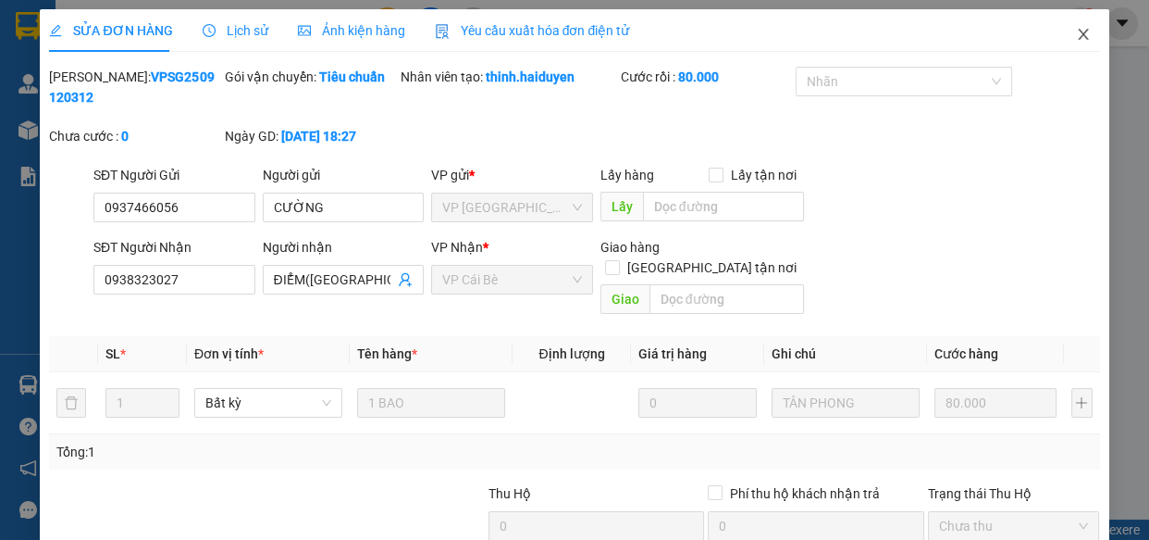
click at [1078, 36] on icon "close" at bounding box center [1083, 34] width 10 height 11
